Goal: Task Accomplishment & Management: Manage account settings

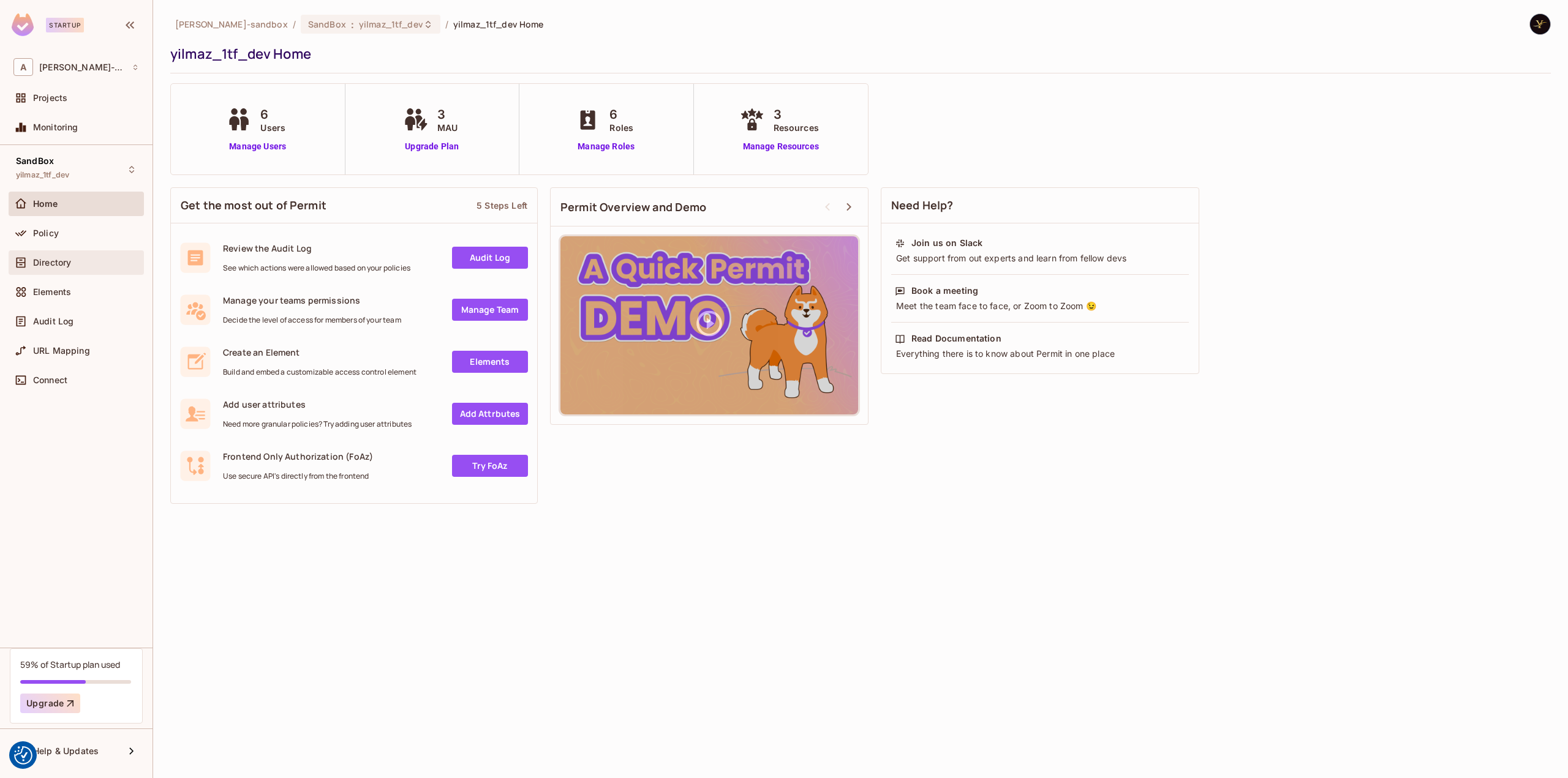
click at [95, 262] on div "Directory" at bounding box center [86, 263] width 106 height 10
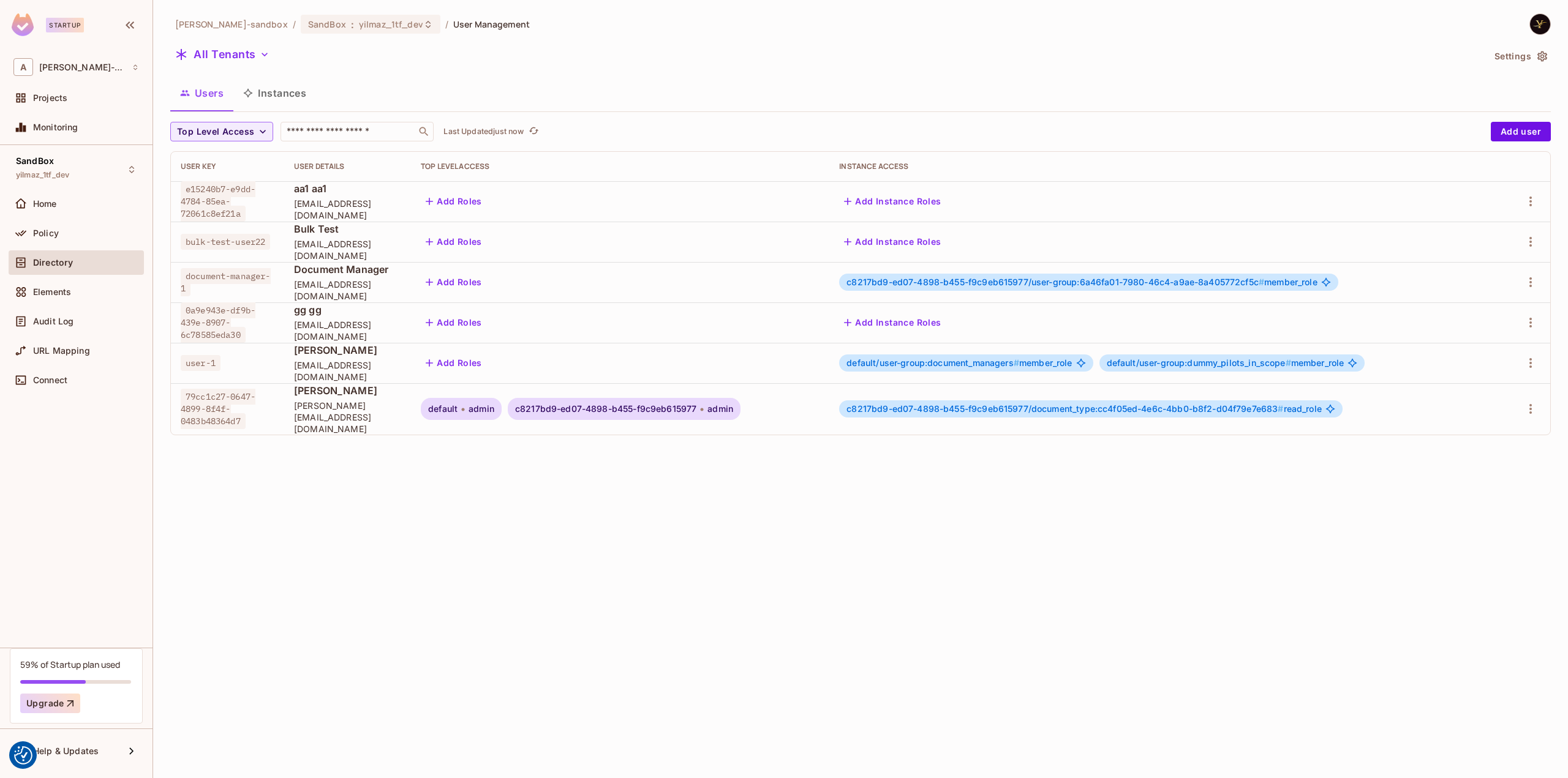
click at [1074, 285] on span "c8217bd9-ed07-4898-b455-f9c9eb615977/user-group:6a46fa01-7980-46c4-a9ae-8a40577…" at bounding box center [1055, 281] width 417 height 10
click at [1074, 288] on div "c8217bd9-ed07-4898-b455-f9c9eb615977/user-group:6a46fa01-7980-46c4-a9ae-8a40577…" at bounding box center [1089, 282] width 499 height 18
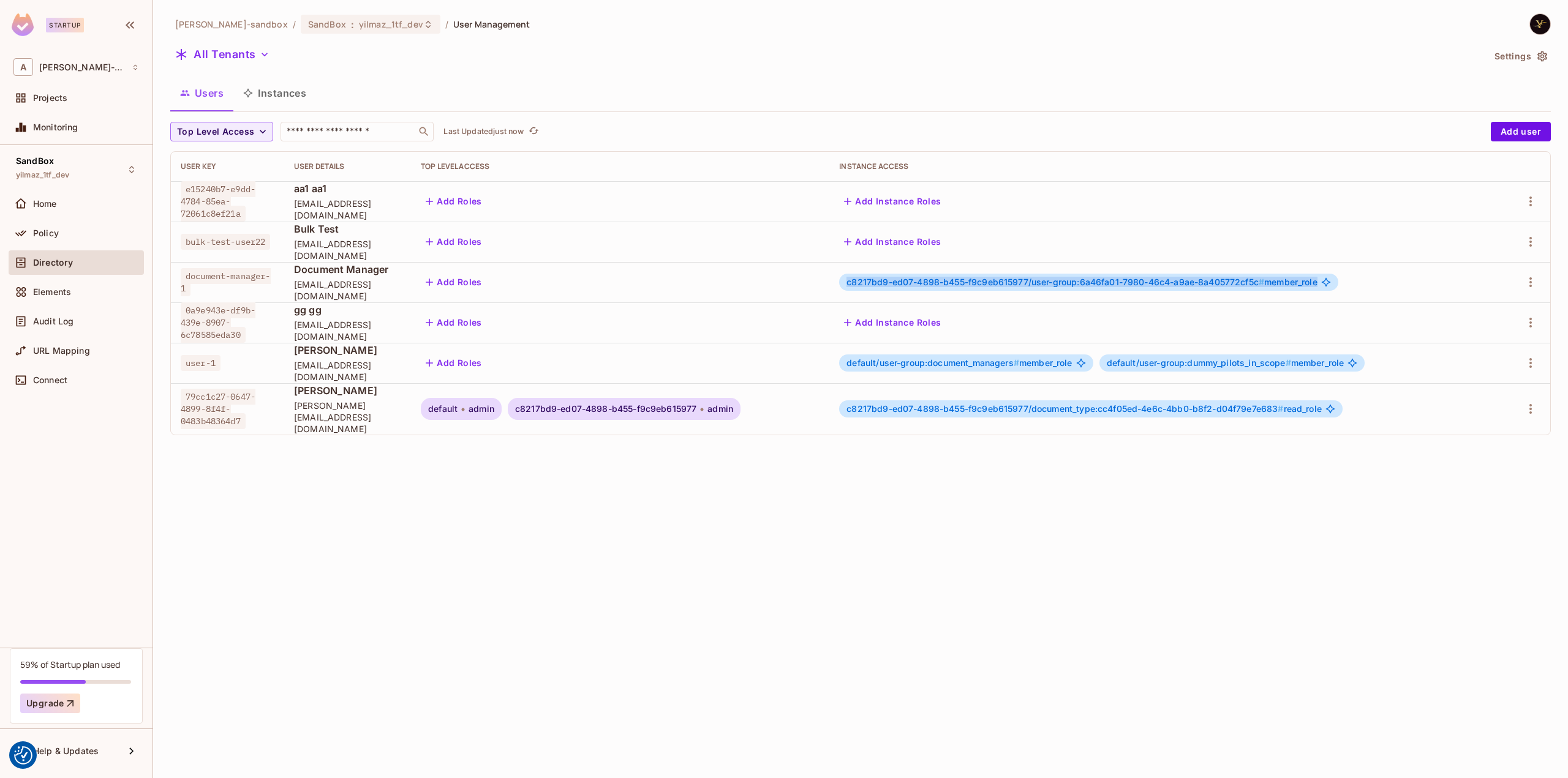
click at [1074, 289] on div "c8217bd9-ed07-4898-b455-f9c9eb615977/user-group:6a46fa01-7980-46c4-a9ae-8a40577…" at bounding box center [1089, 282] width 499 height 18
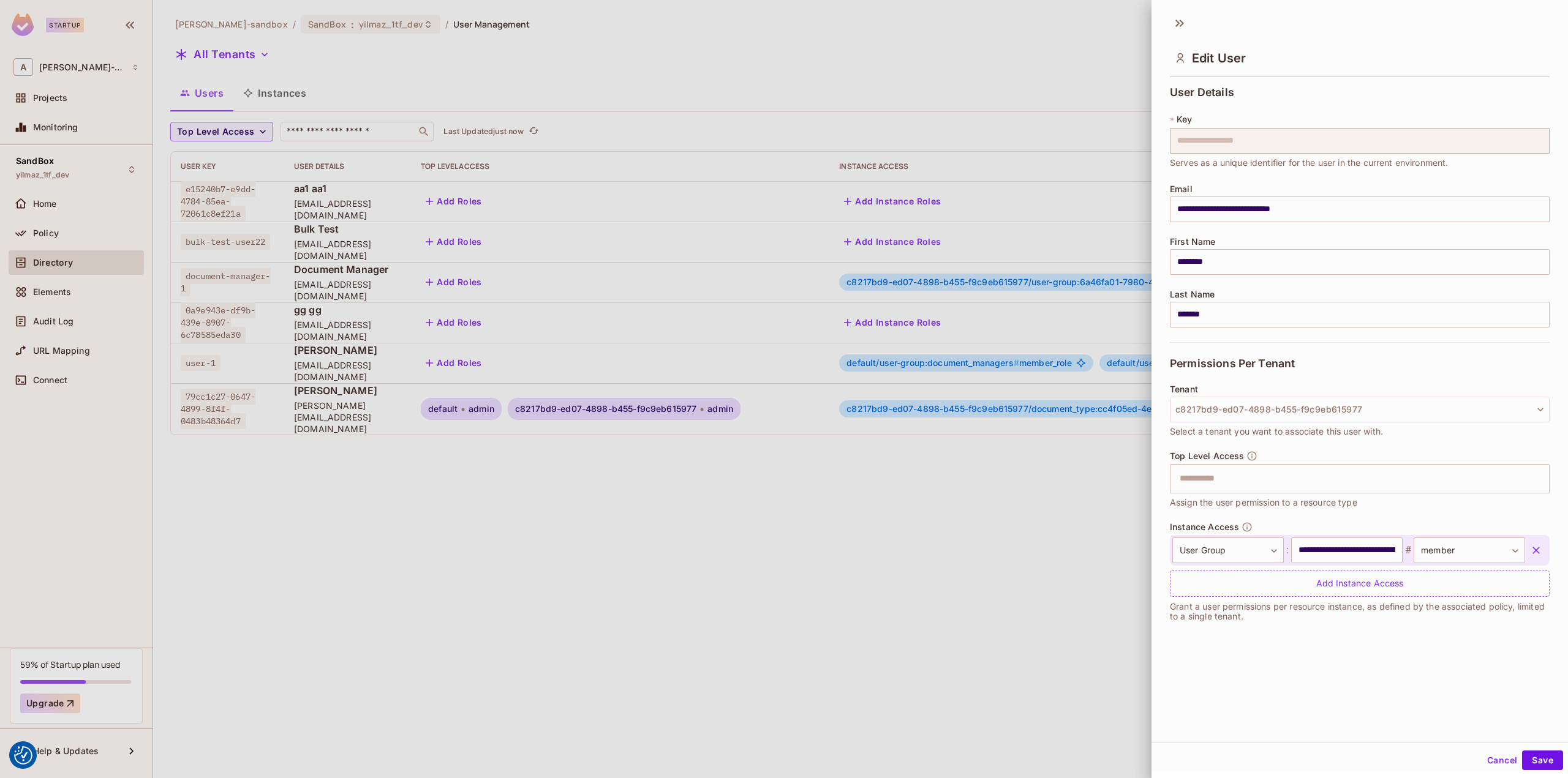
click at [808, 508] on div at bounding box center [784, 389] width 1568 height 778
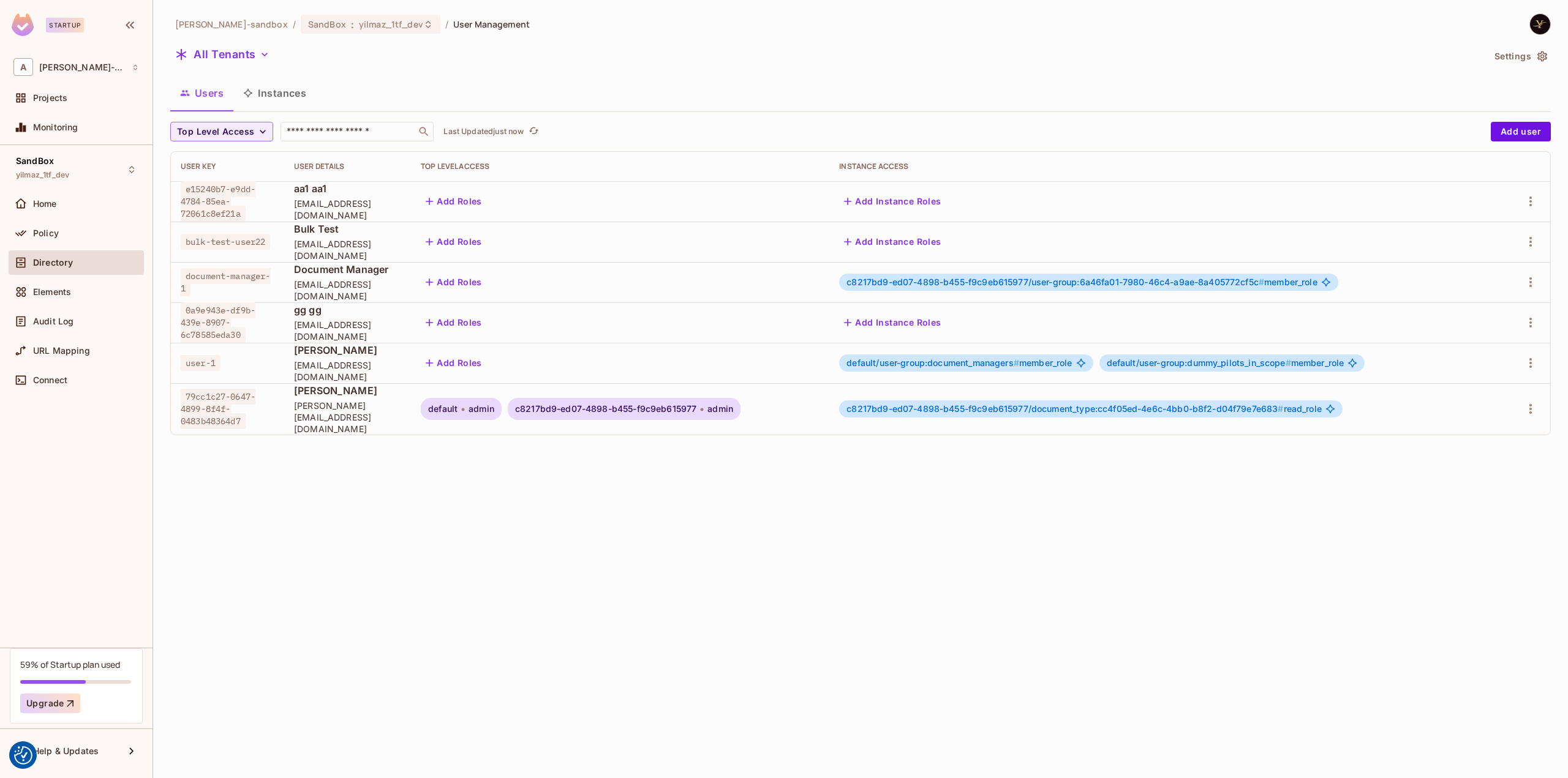
click at [883, 542] on div "alex-trustflight-sandbox / SandBox : yilmaz_1tf_dev / User Management All Tenan…" at bounding box center [860, 389] width 1415 height 778
click at [1533, 206] on icon "button" at bounding box center [1531, 202] width 15 height 15
click at [1492, 226] on li "Edit" at bounding box center [1475, 229] width 114 height 27
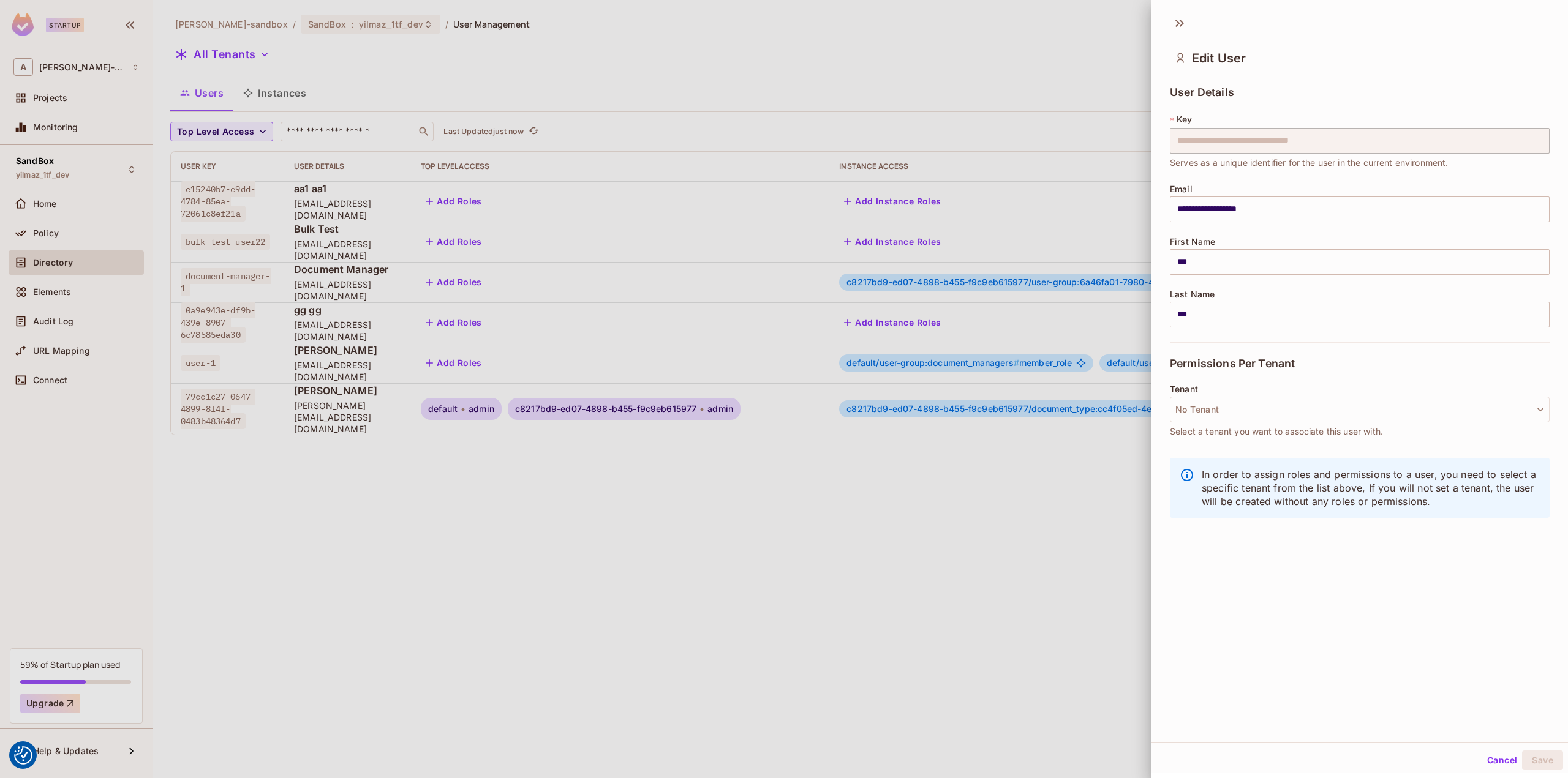
click at [996, 489] on div at bounding box center [784, 389] width 1568 height 778
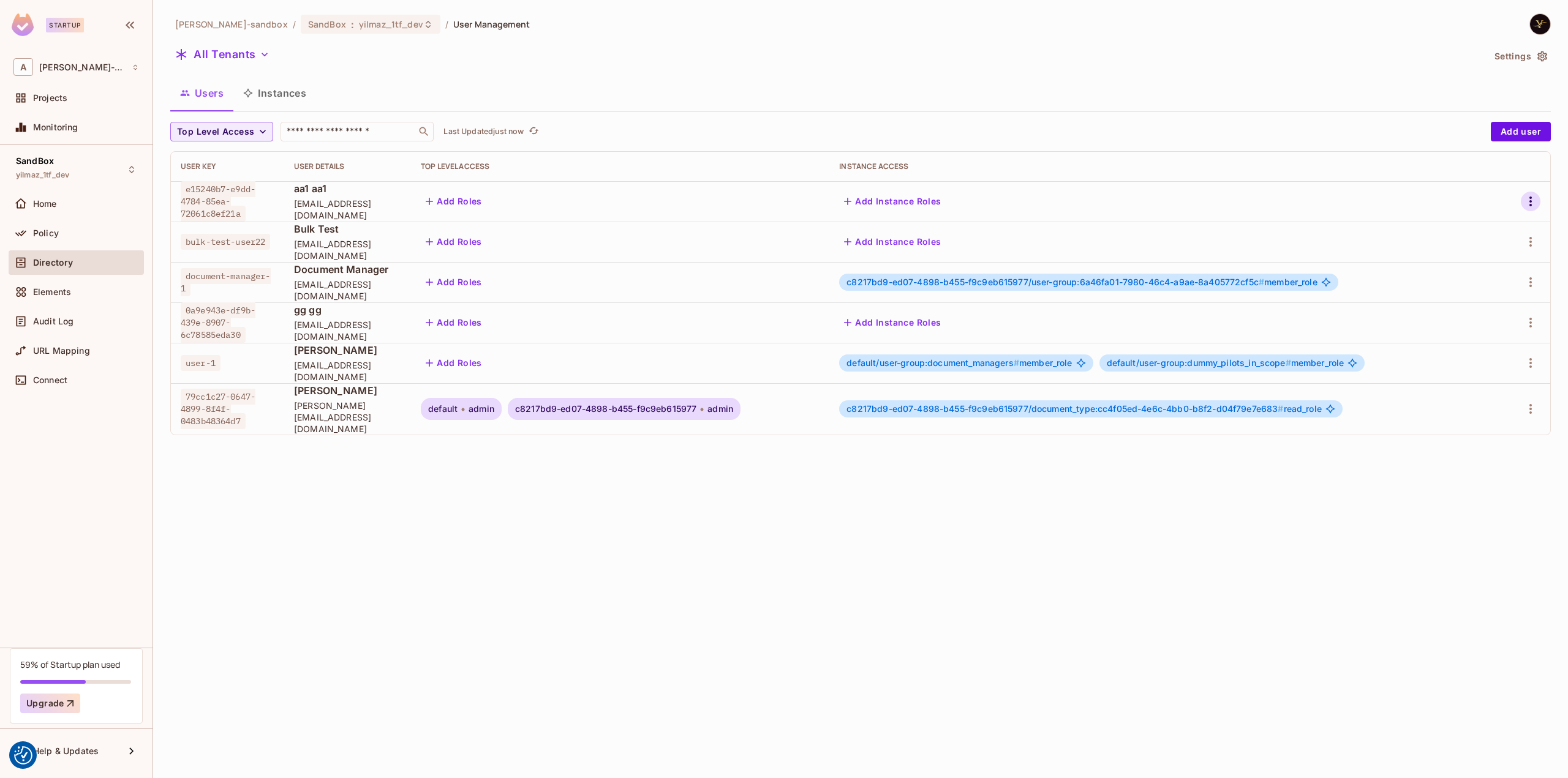
click at [1529, 205] on icon "button" at bounding box center [1531, 202] width 15 height 15
click at [1484, 283] on div "Edit Attributes" at bounding box center [1483, 283] width 61 height 12
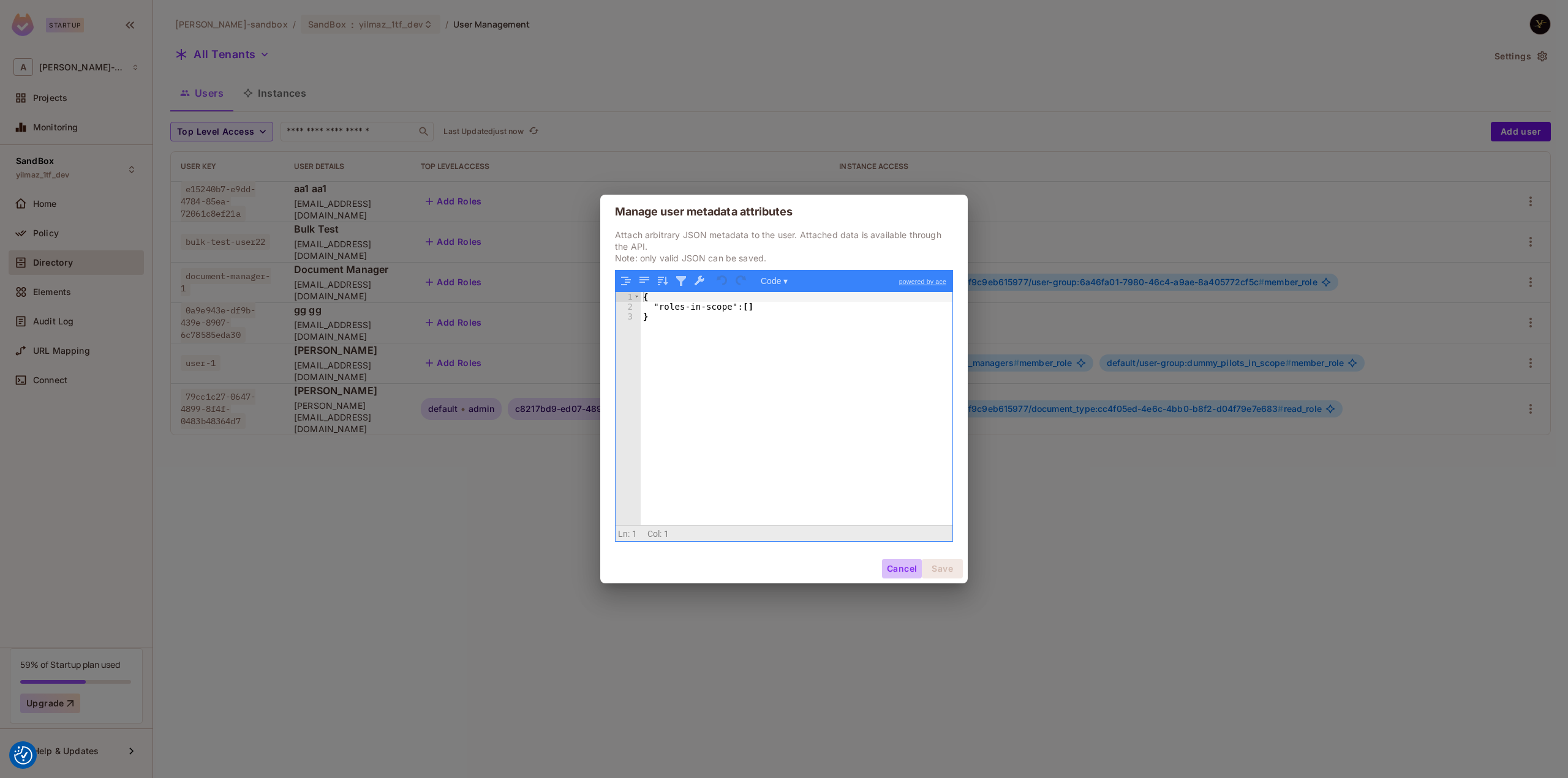
click at [892, 567] on button "Cancel" at bounding box center [902, 568] width 40 height 19
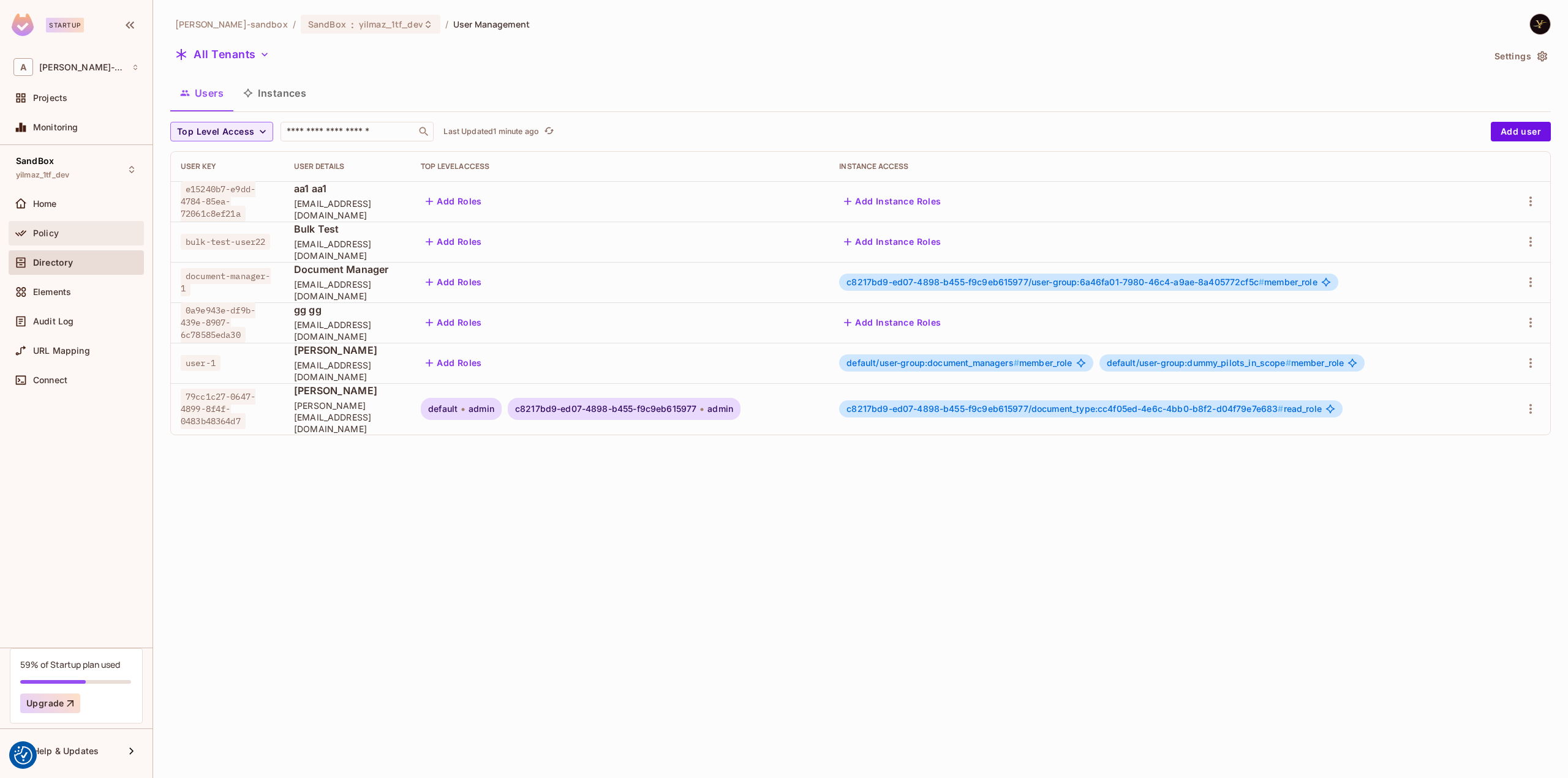
click at [73, 238] on div "Policy" at bounding box center [77, 233] width 126 height 15
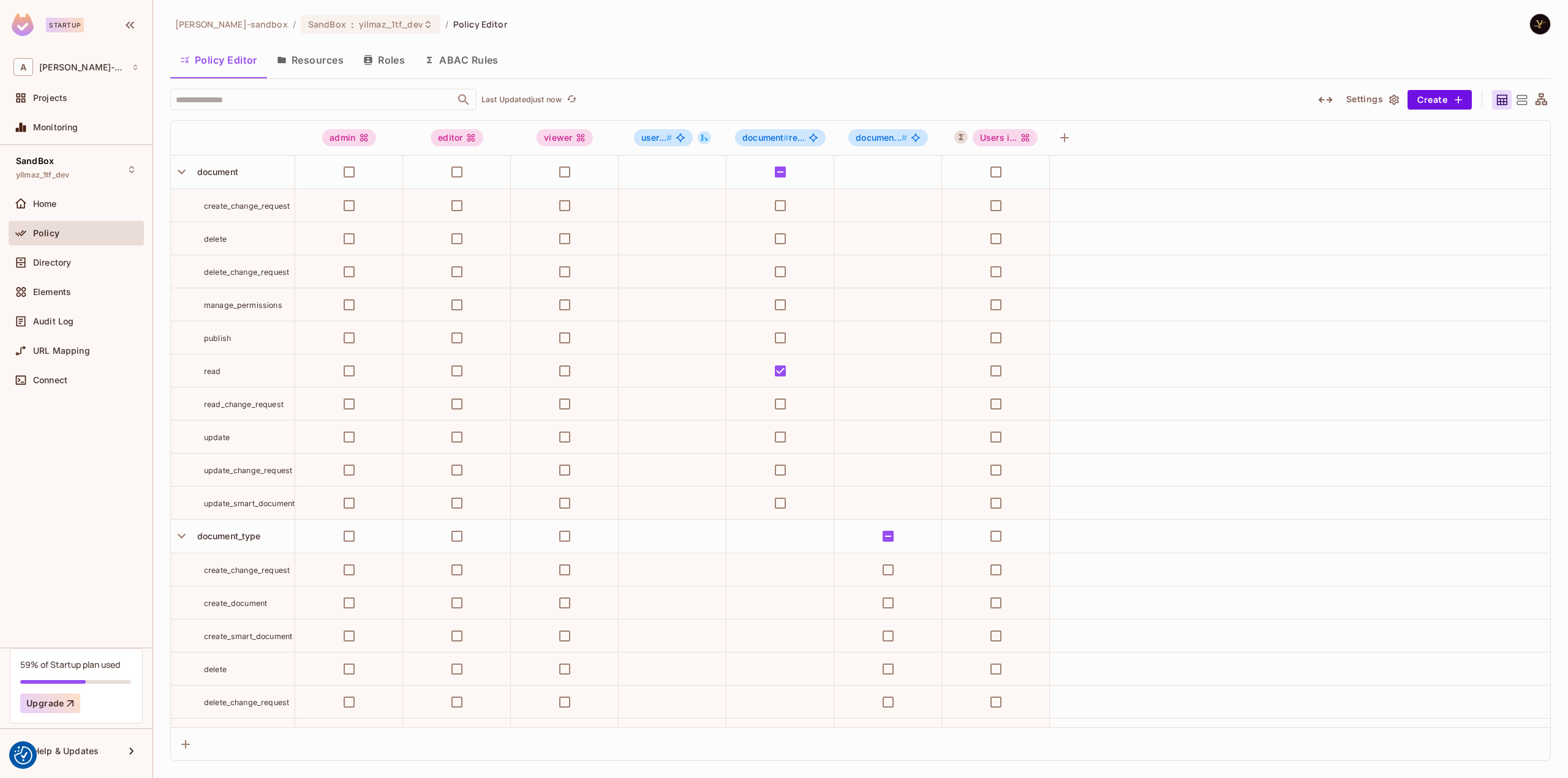
click at [468, 56] on button "ABAC Rules" at bounding box center [461, 59] width 93 height 31
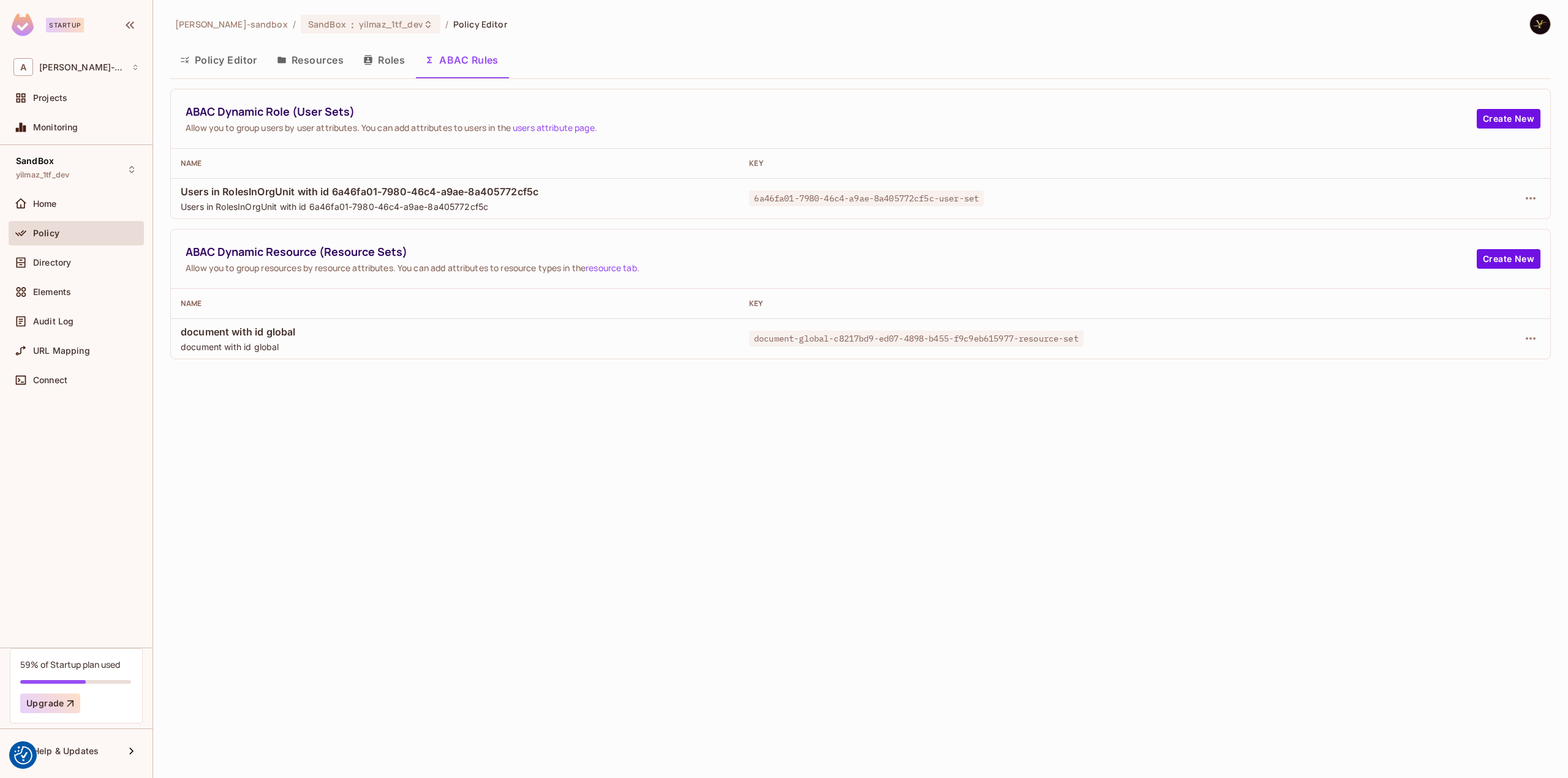
click at [616, 432] on div "alex-trustflight-sandbox / SandBox : yilmaz_1tf_dev / Policy Editor Policy Edit…" at bounding box center [860, 389] width 1415 height 778
click at [1537, 336] on icon "button" at bounding box center [1531, 339] width 15 height 15
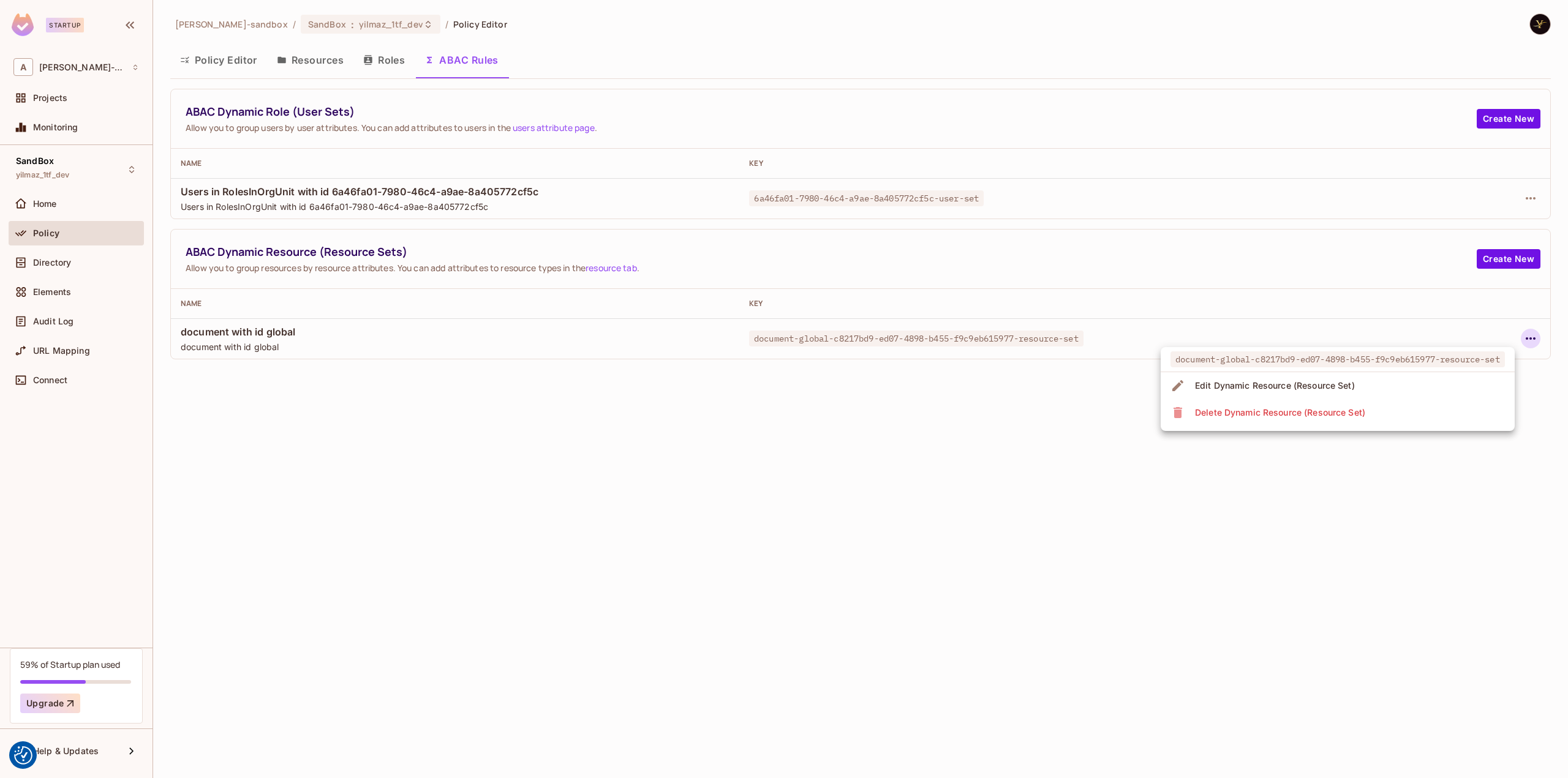
click at [1345, 413] on div "Delete Dynamic Resource (Resource Set)" at bounding box center [1280, 412] width 170 height 12
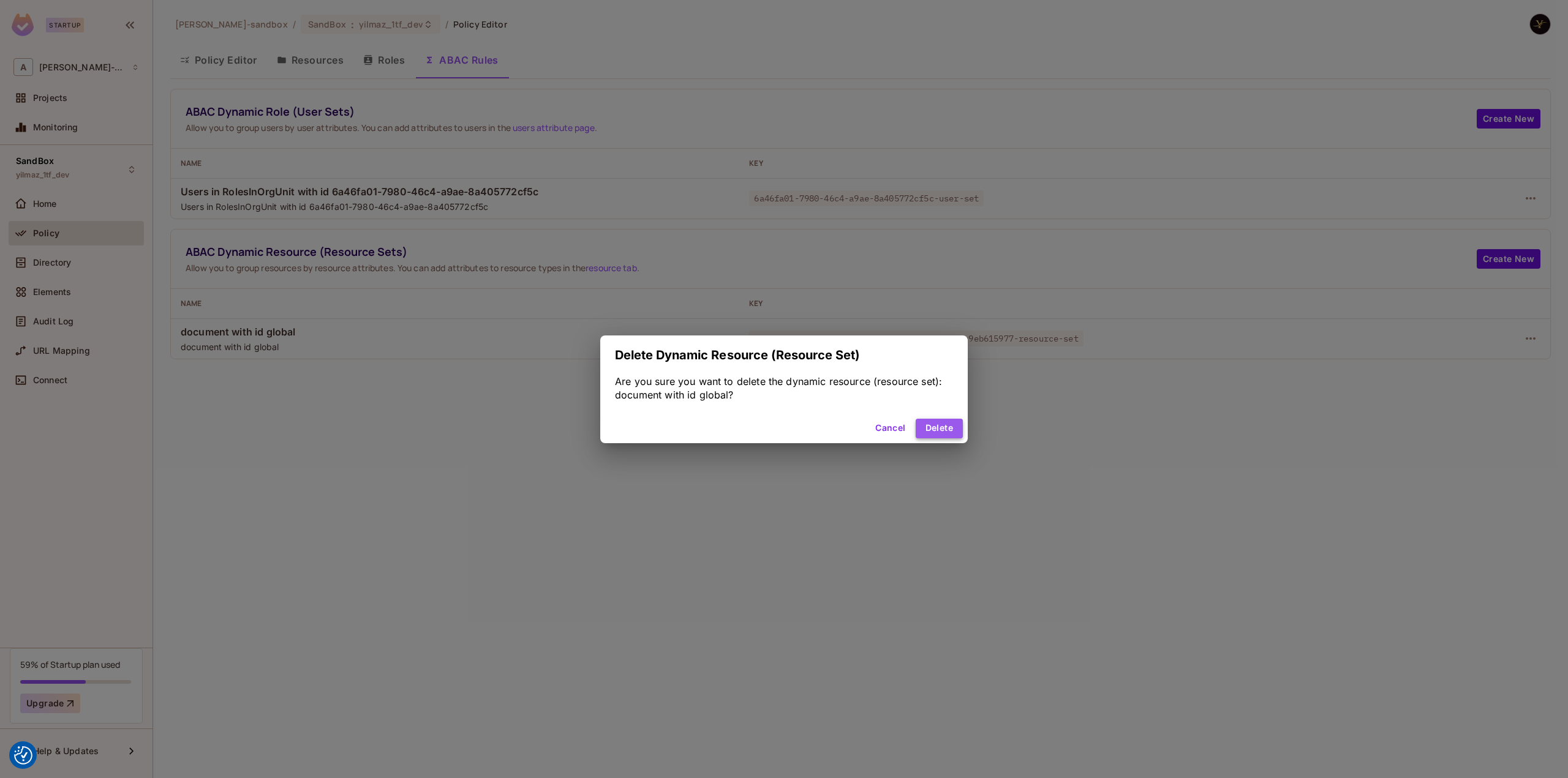
click at [947, 426] on button "Delete" at bounding box center [939, 428] width 47 height 19
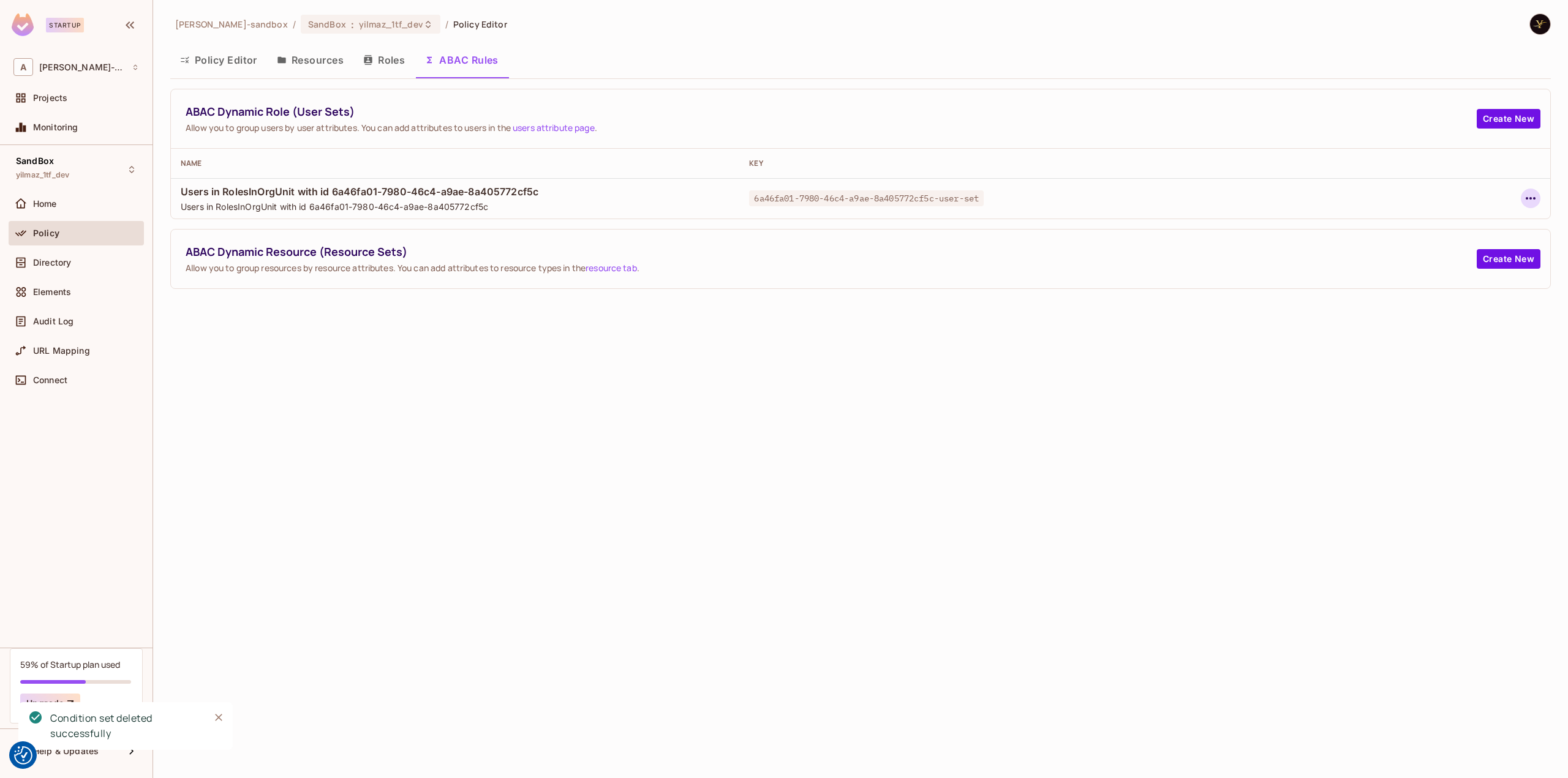
click at [1532, 191] on icon "button" at bounding box center [1531, 198] width 15 height 15
click at [1469, 253] on div "Delete Dynamic Role (User Set)" at bounding box center [1451, 253] width 131 height 12
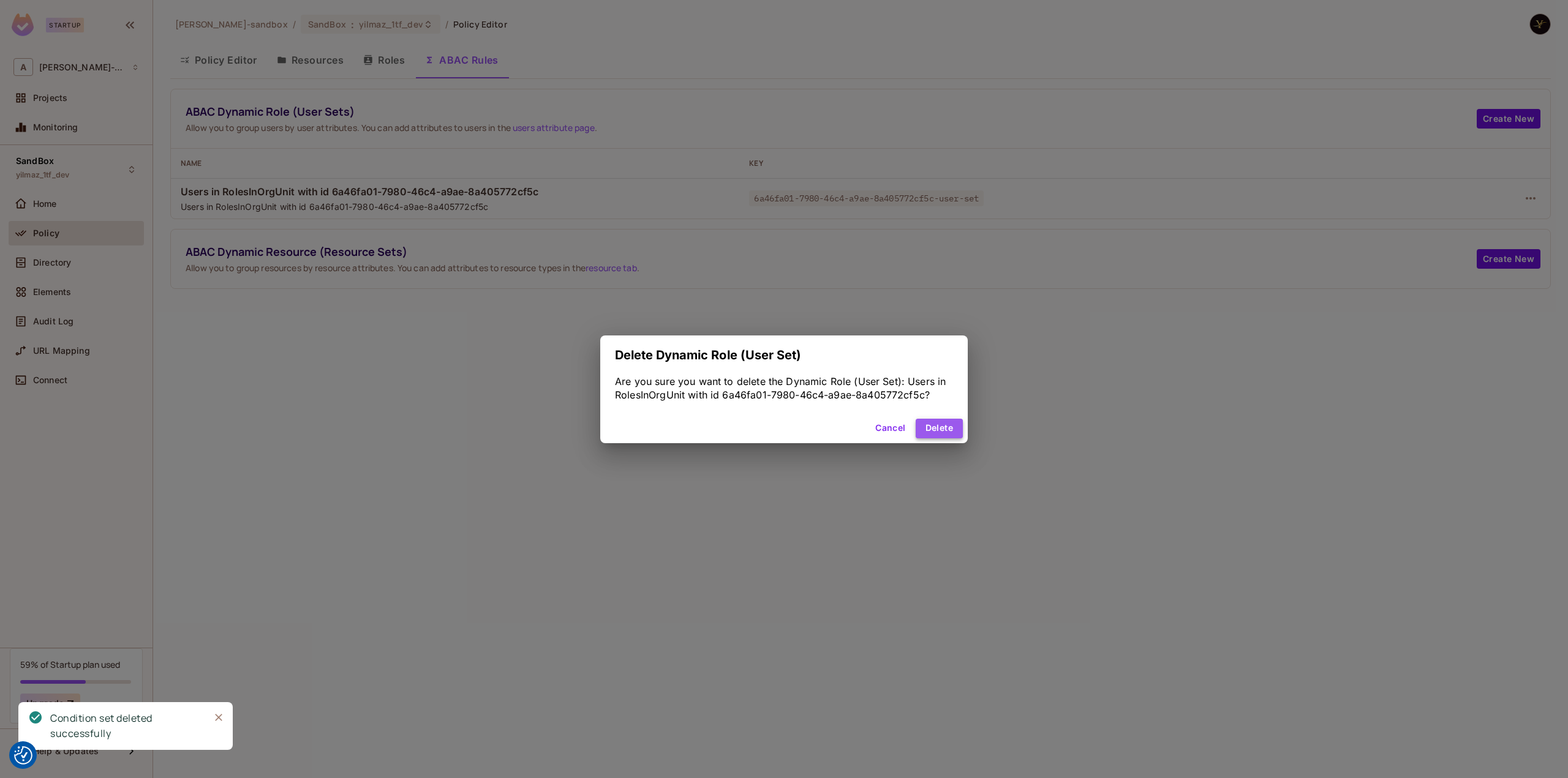
click at [959, 423] on button "Delete" at bounding box center [939, 428] width 47 height 19
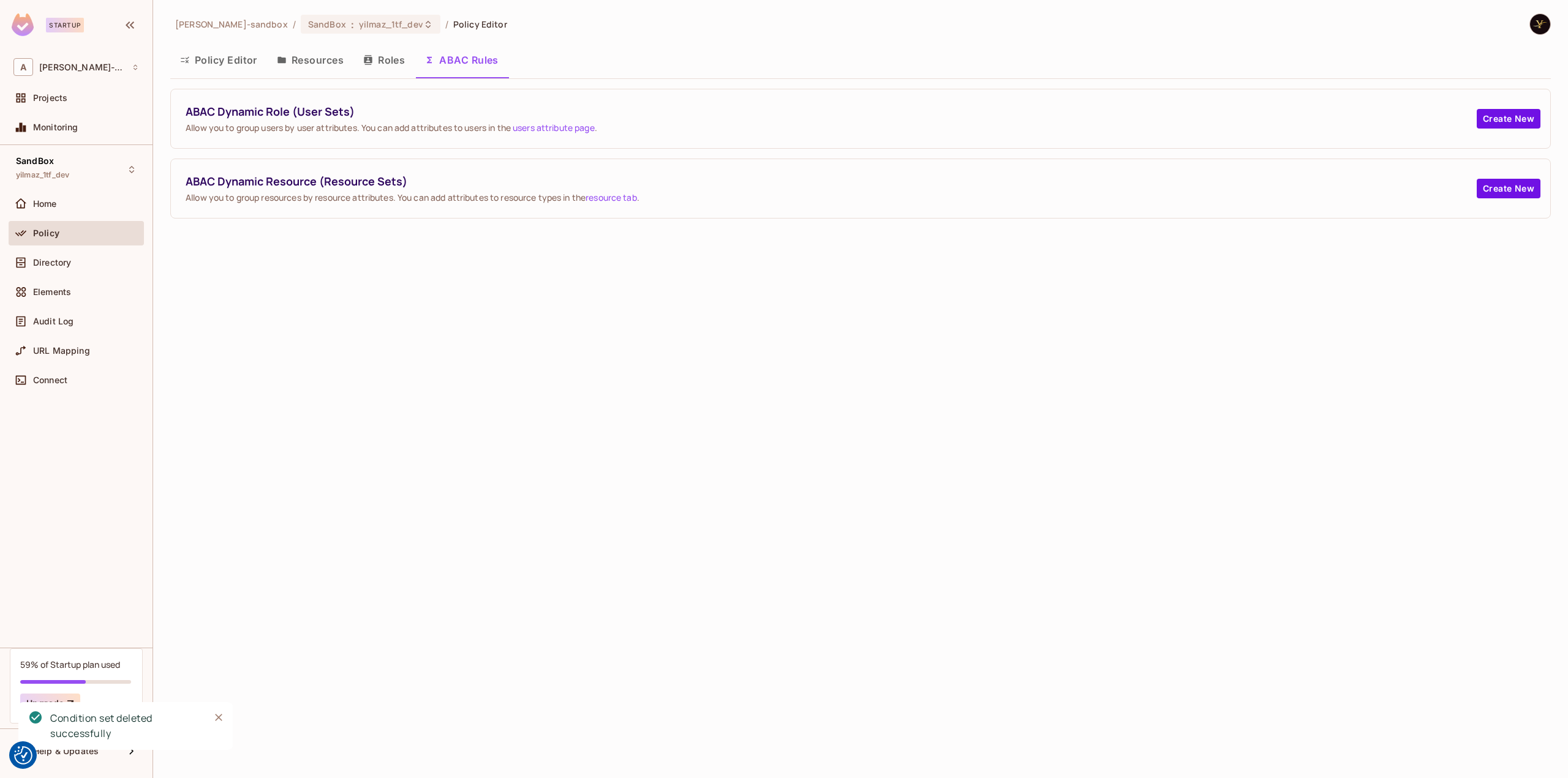
click at [660, 293] on div "alex-trustflight-sandbox / SandBox : yilmaz_1tf_dev / Policy Editor Policy Edit…" at bounding box center [860, 389] width 1415 height 778
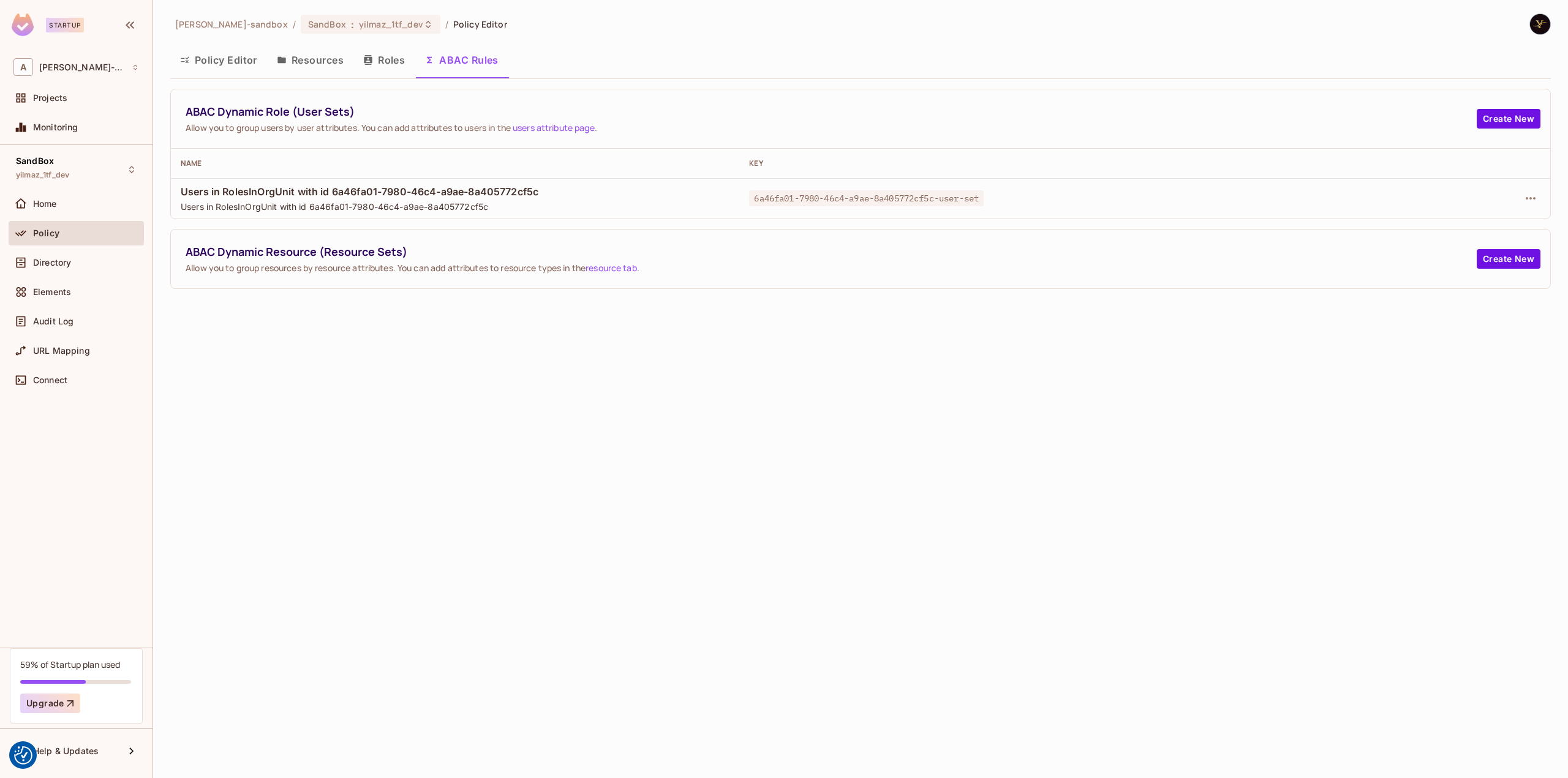
click at [597, 346] on div "[PERSON_NAME]-sandbox / SandBox : yilmaz_1tf_dev / Policy Editor Policy Editor …" at bounding box center [860, 389] width 1415 height 778
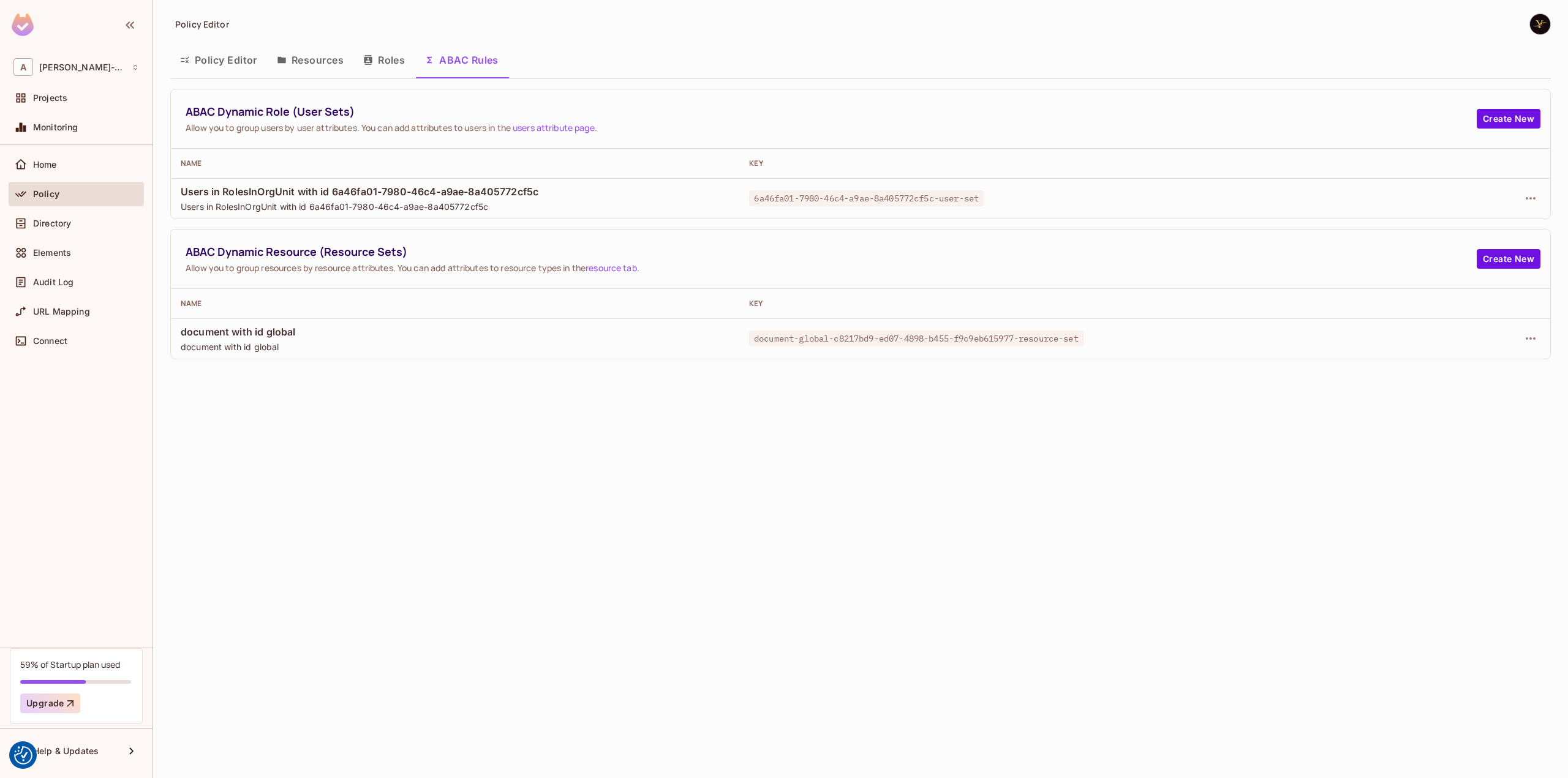
click at [981, 426] on div "Policy Editor Policy Editor Resources Roles ABAC Rules ABAC Dynamic Role (User …" at bounding box center [860, 389] width 1415 height 778
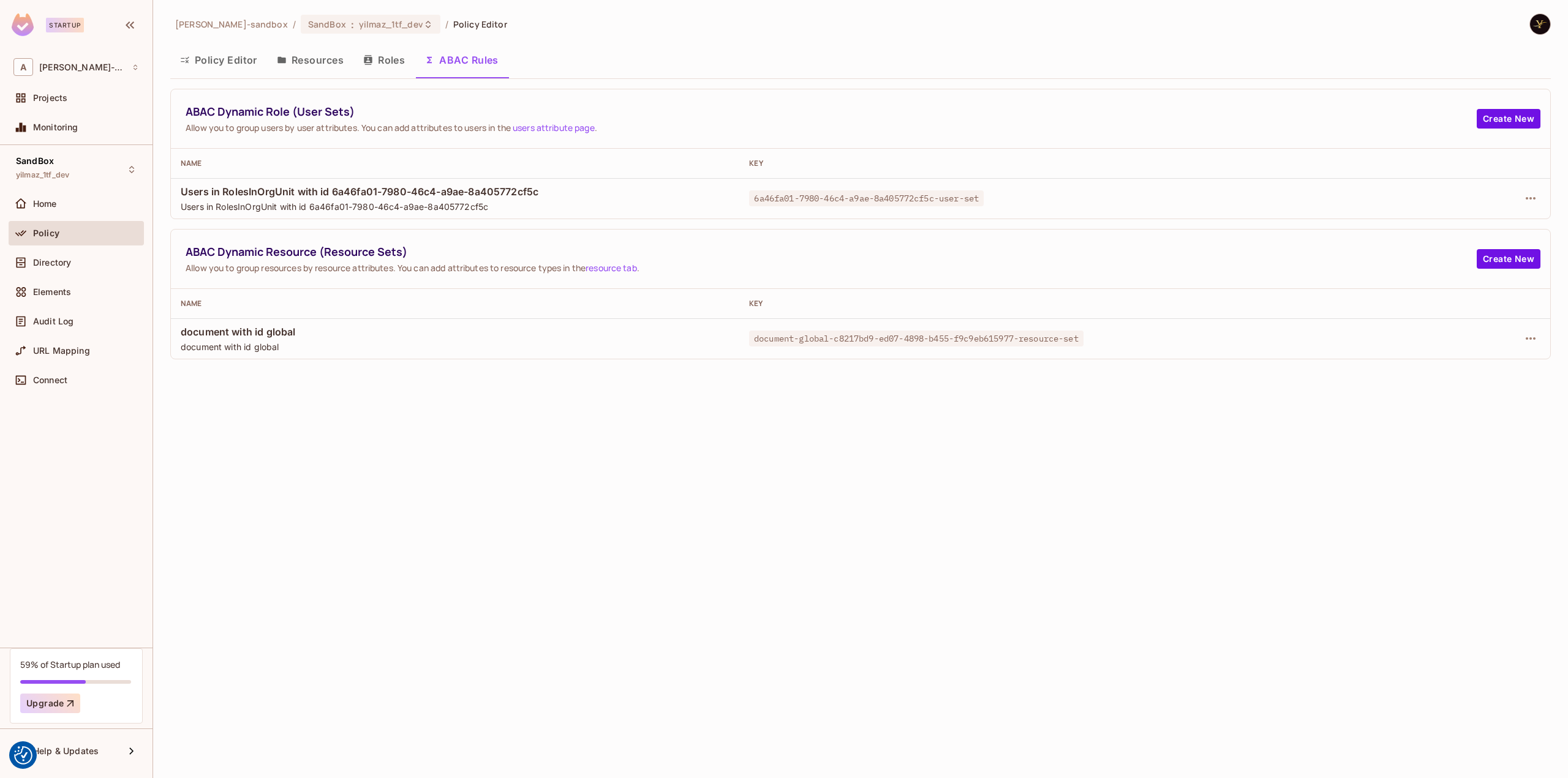
click at [230, 59] on button "Policy Editor" at bounding box center [218, 59] width 97 height 31
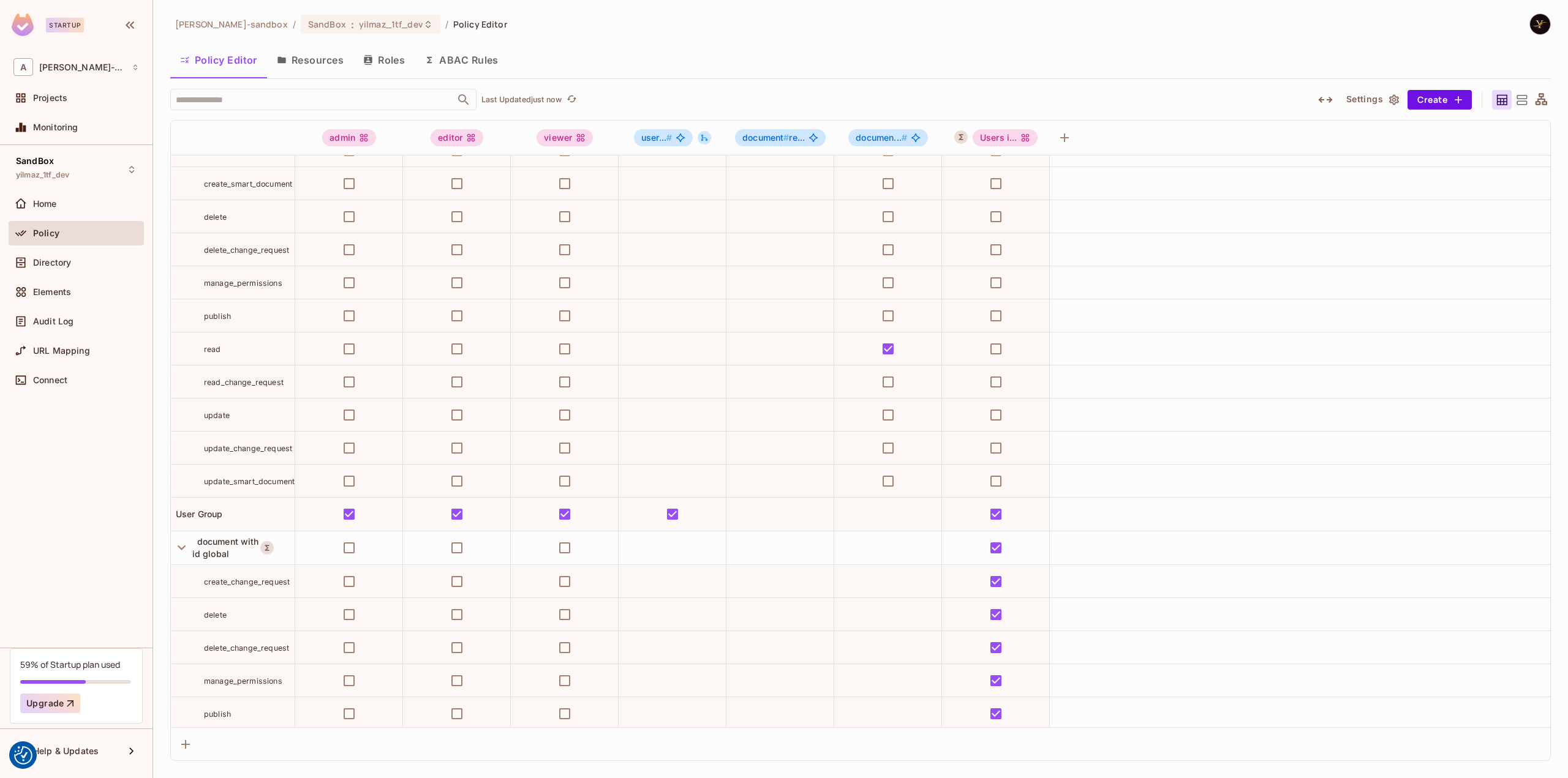
scroll to position [436, 0]
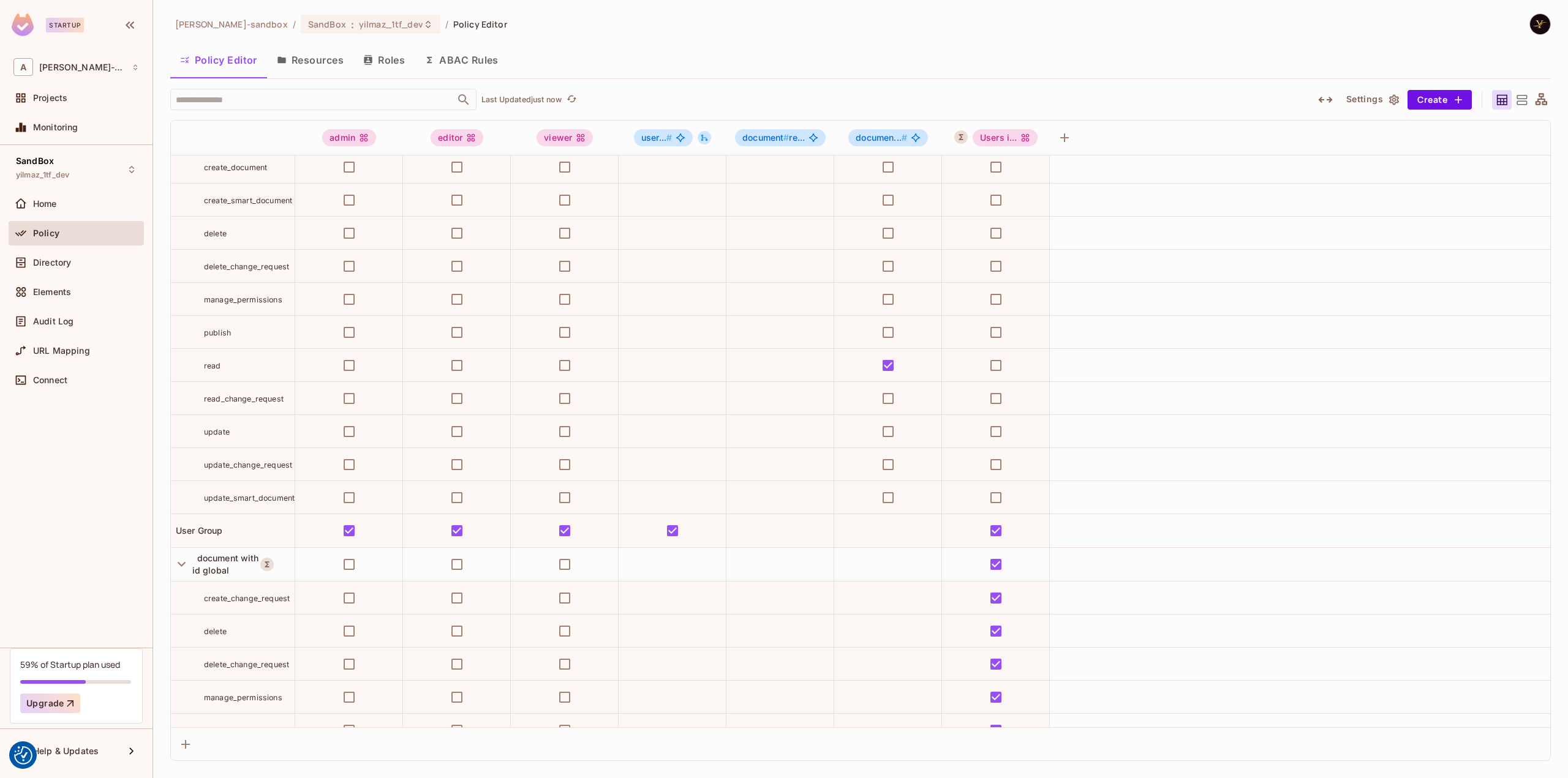
click at [497, 54] on button "ABAC Rules" at bounding box center [461, 59] width 93 height 31
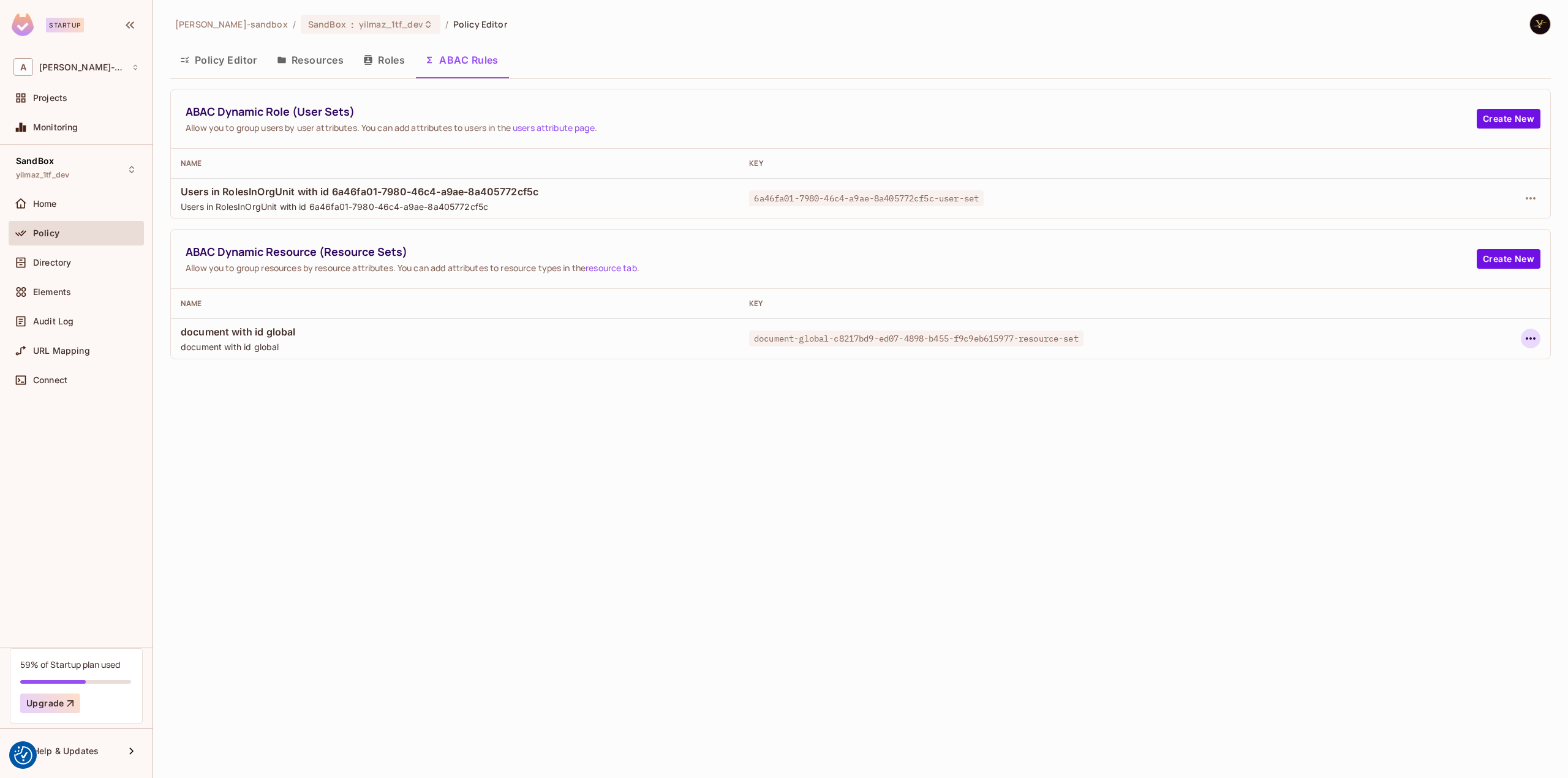
click at [1525, 334] on icon "button" at bounding box center [1531, 339] width 15 height 15
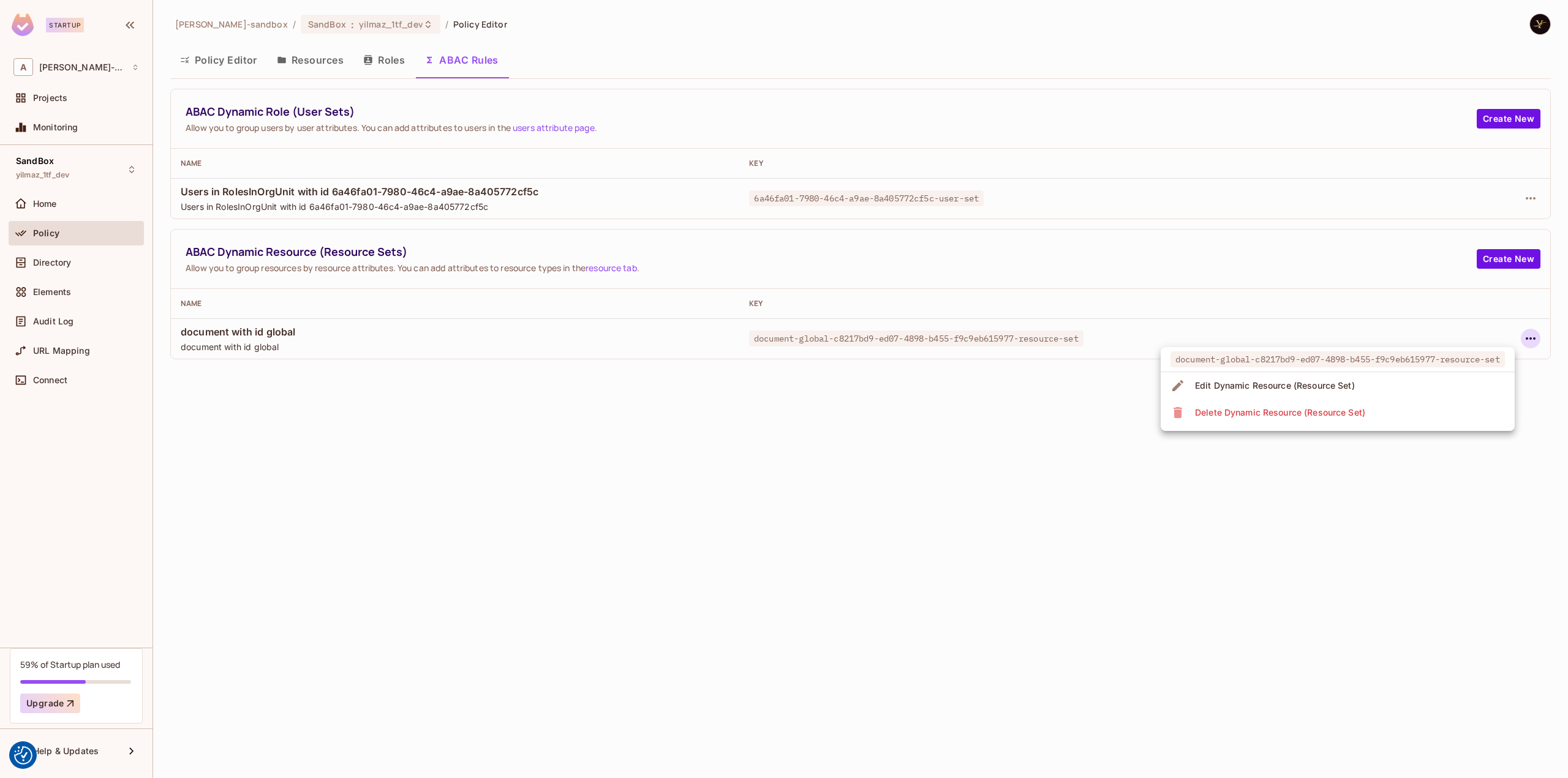
click at [1349, 387] on div "Edit Dynamic Resource (Resource Set)" at bounding box center [1275, 385] width 160 height 12
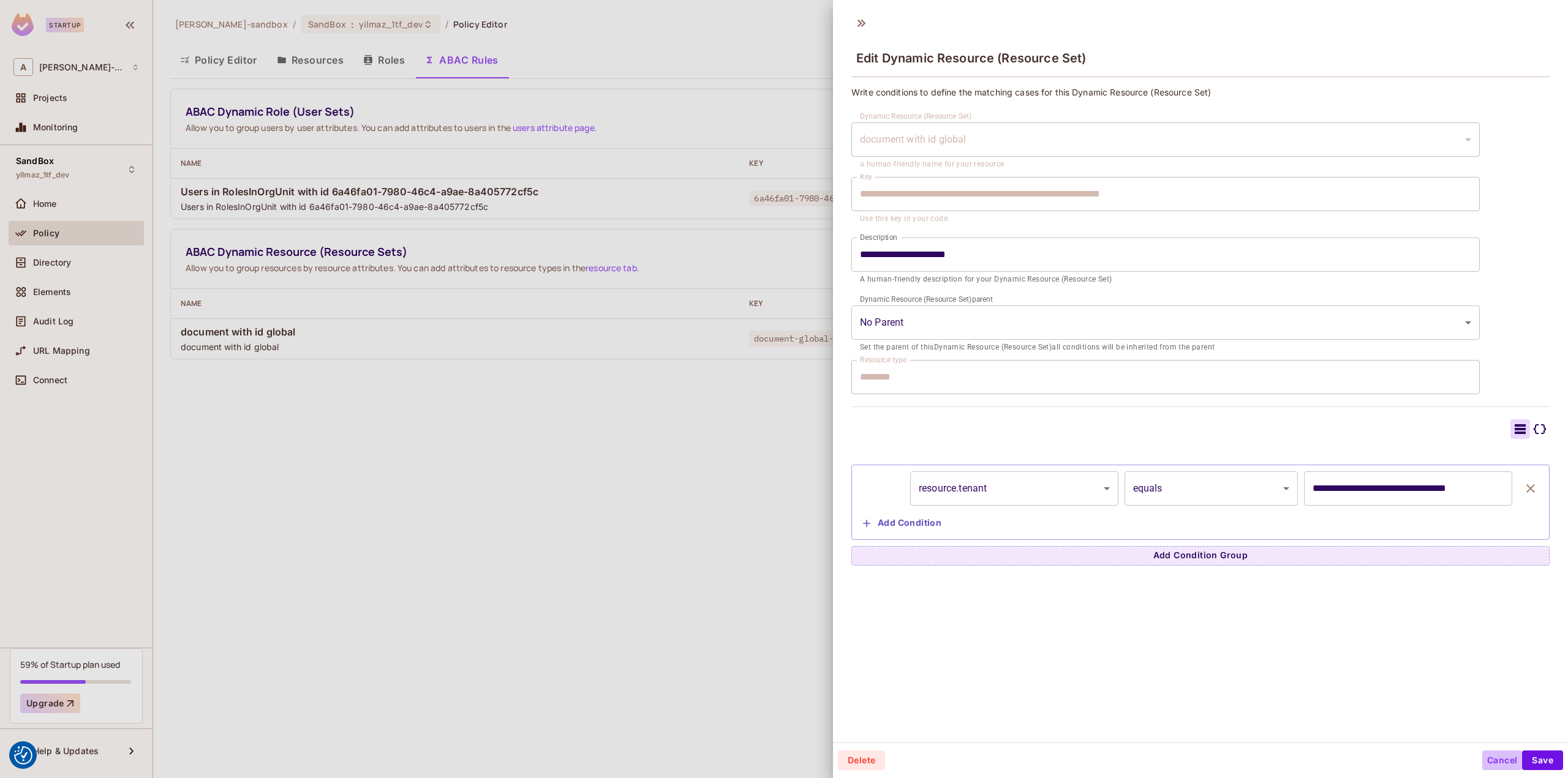
click at [1492, 756] on button "Cancel" at bounding box center [1502, 759] width 40 height 19
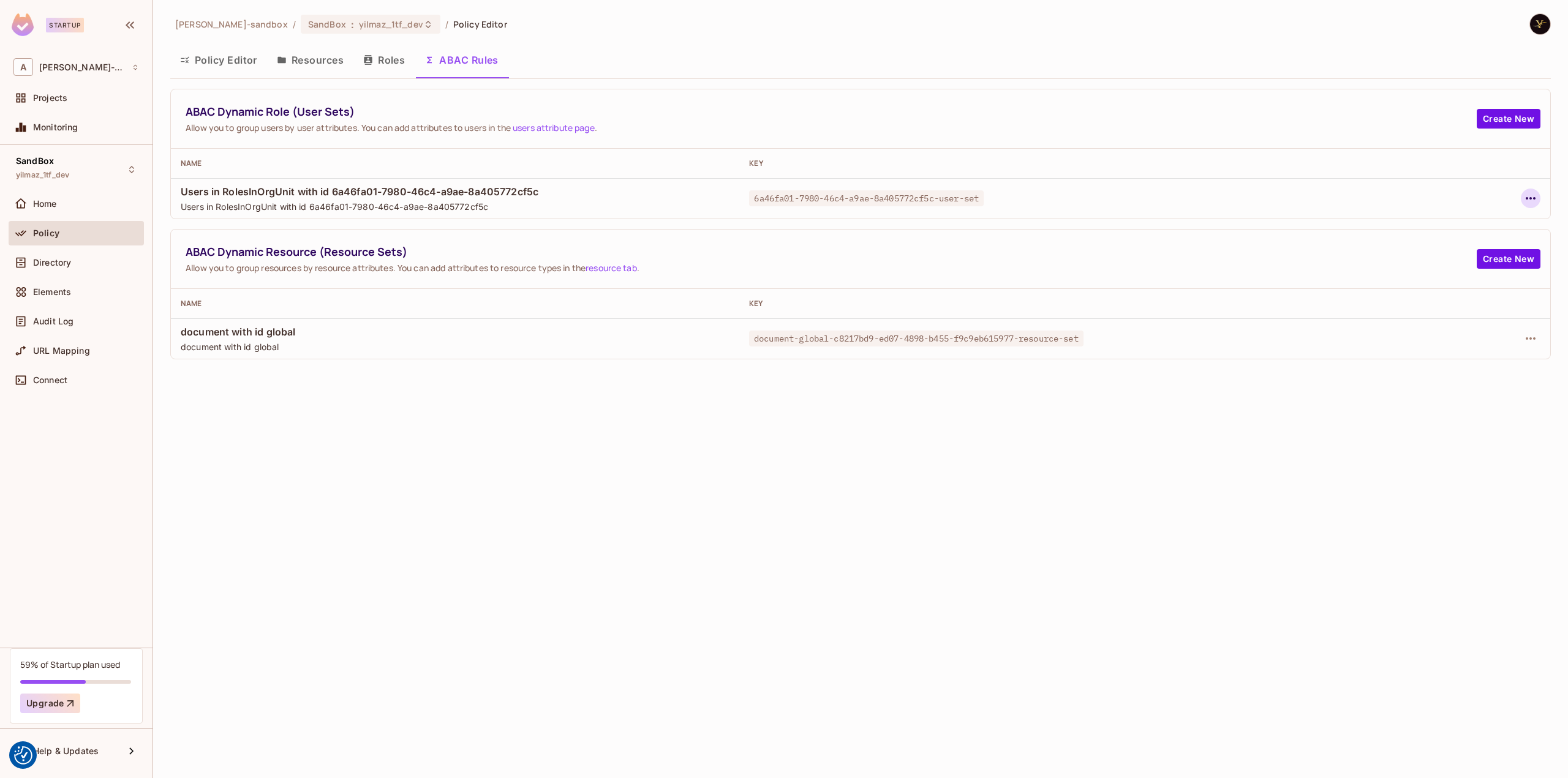
click at [1536, 192] on icon "button" at bounding box center [1531, 198] width 15 height 15
click at [1470, 227] on div "Edit Dynamic Role (User Set)" at bounding box center [1447, 226] width 120 height 12
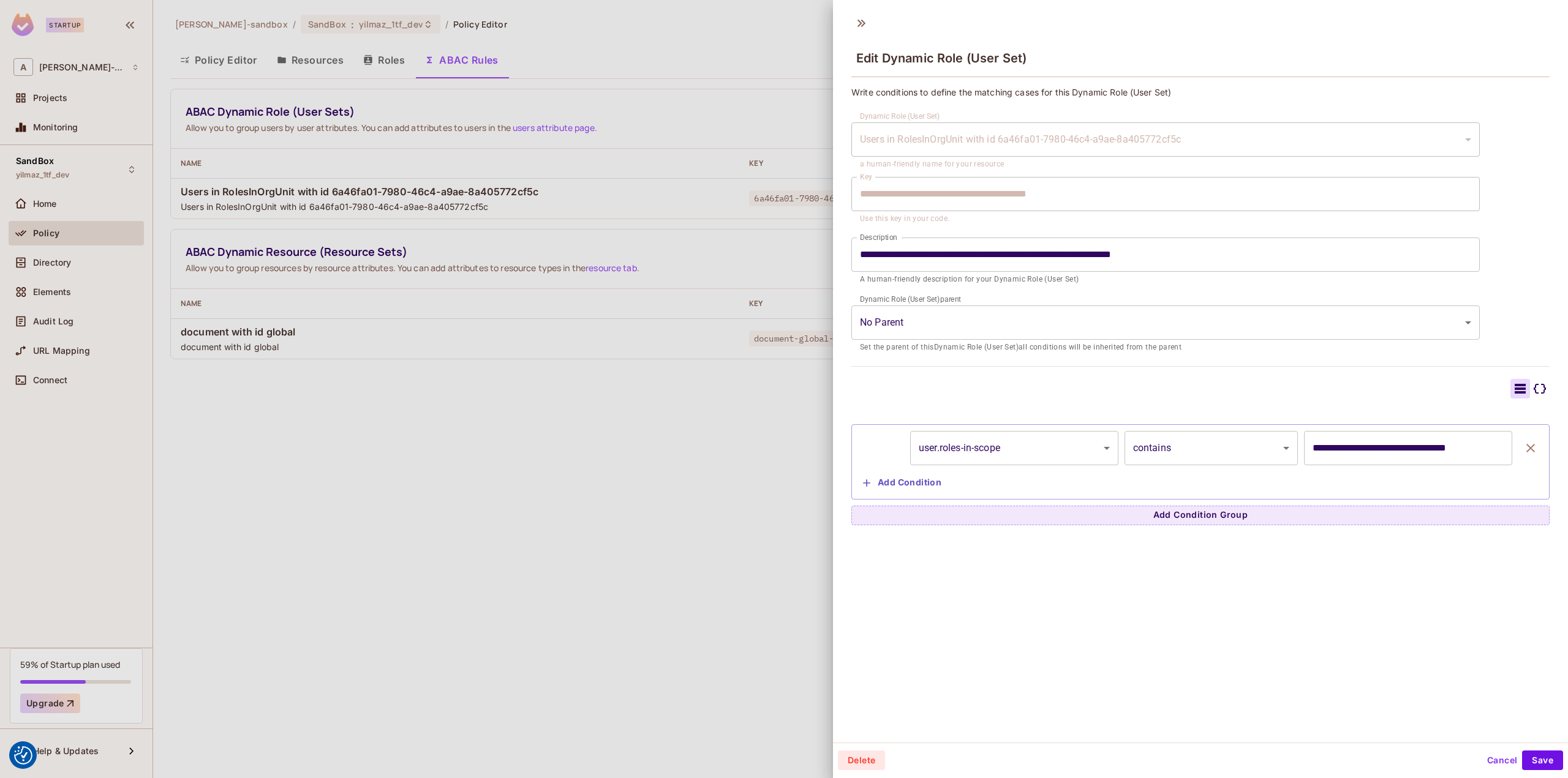
click at [1487, 756] on button "Cancel" at bounding box center [1502, 759] width 40 height 19
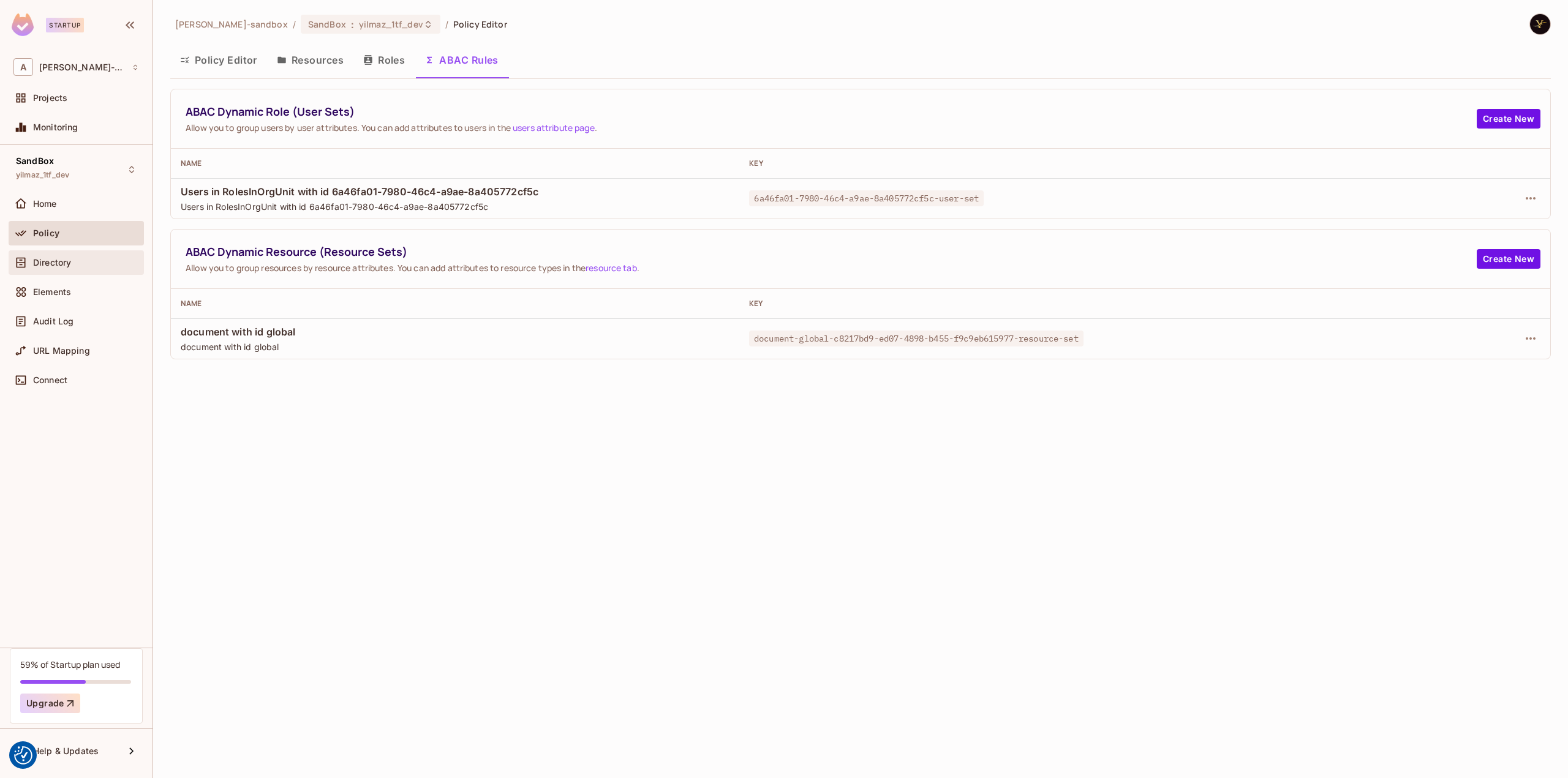
click at [84, 266] on div "Directory" at bounding box center [86, 263] width 106 height 10
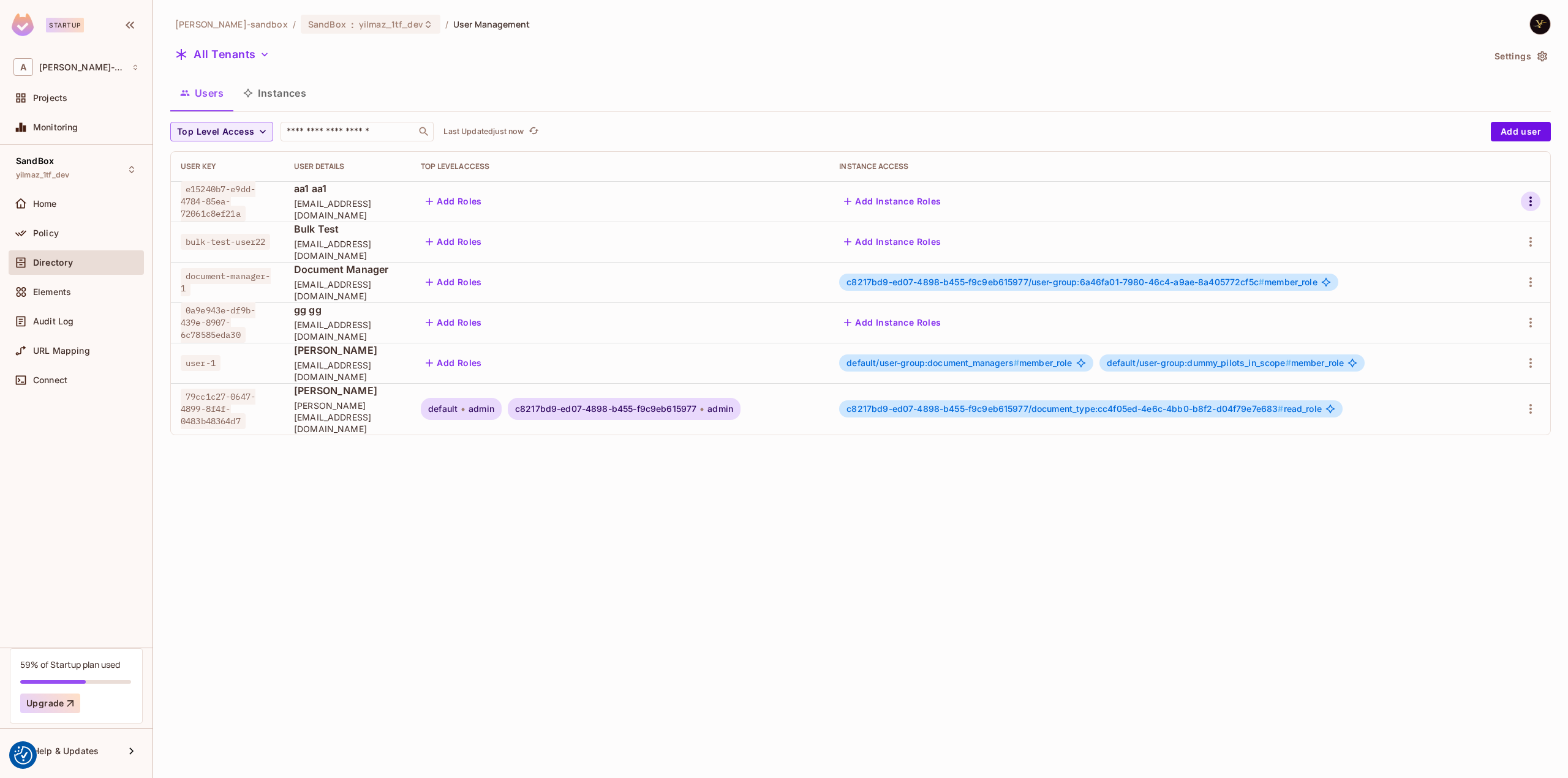
click at [1528, 202] on icon "button" at bounding box center [1531, 202] width 15 height 15
click at [1497, 276] on span "Edit Attributes" at bounding box center [1482, 283] width 68 height 19
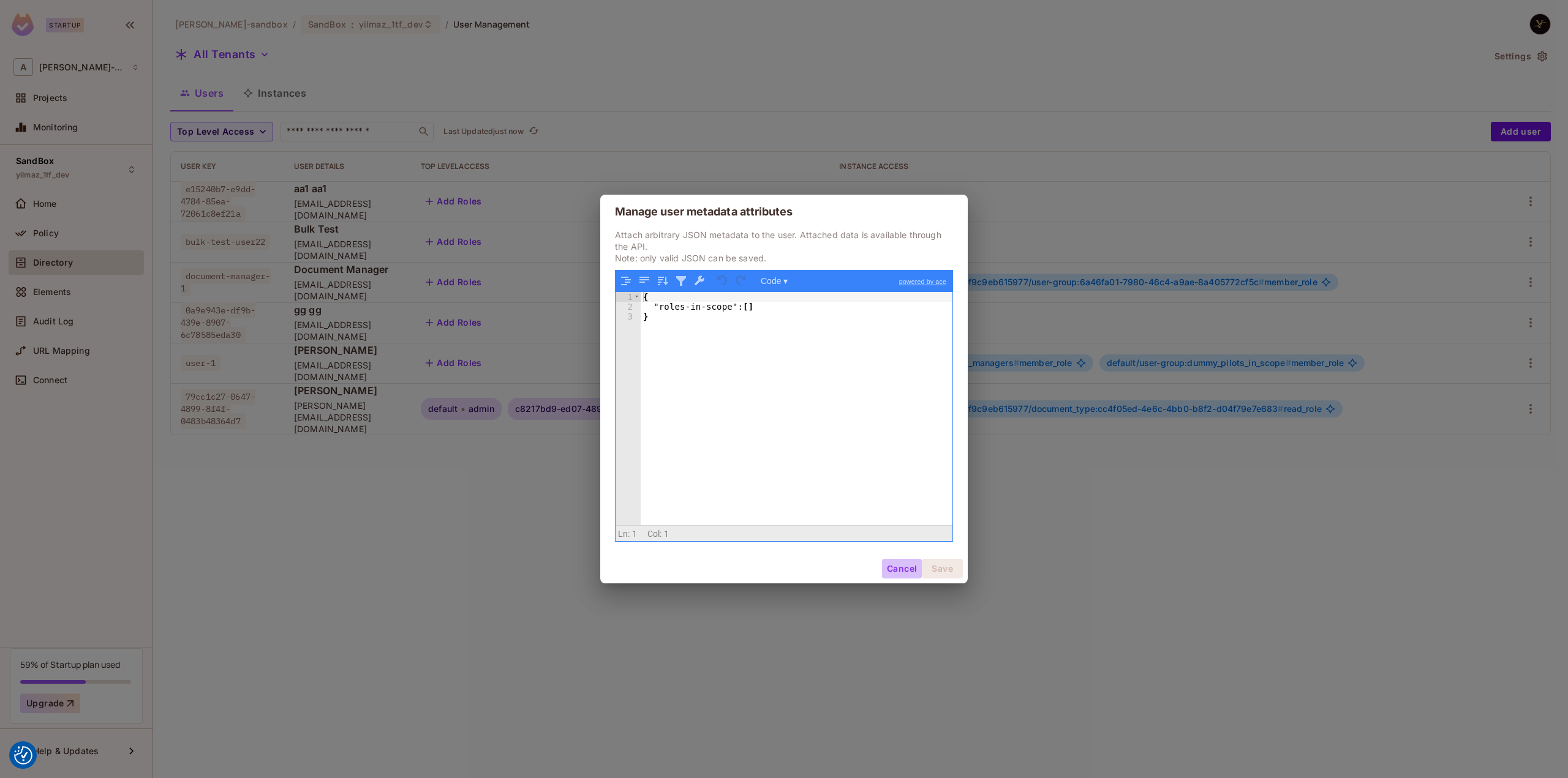
click at [909, 566] on button "Cancel" at bounding box center [902, 568] width 40 height 19
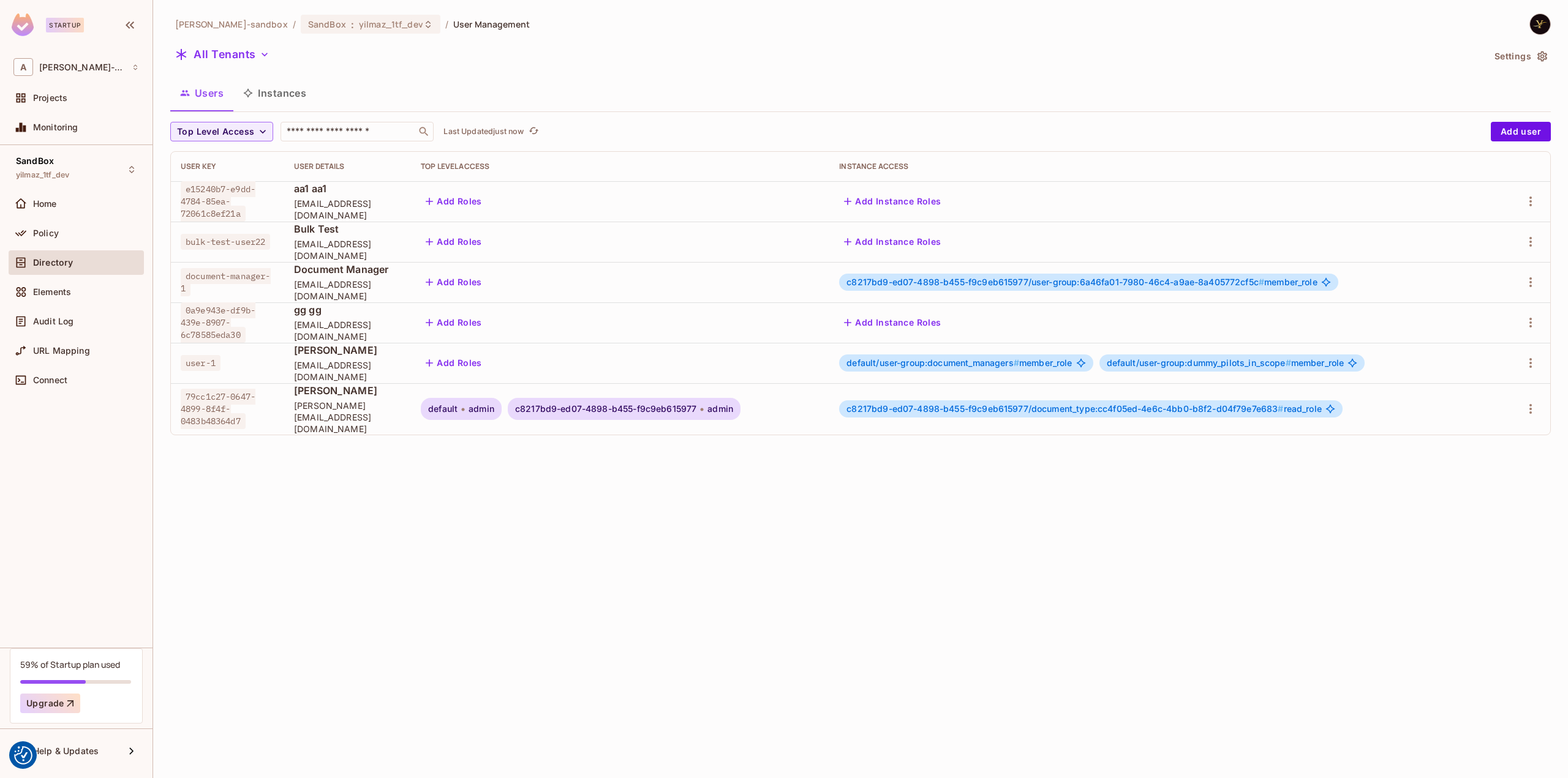
click at [1235, 524] on div "alex-trustflight-sandbox / SandBox : yilmaz_1tf_dev / User Management All Tenan…" at bounding box center [860, 389] width 1415 height 778
click at [921, 478] on div "alex-trustflight-sandbox / SandBox : yilmaz_1tf_dev / User Management All Tenan…" at bounding box center [860, 389] width 1415 height 778
click at [1528, 202] on icon "button" at bounding box center [1531, 202] width 15 height 15
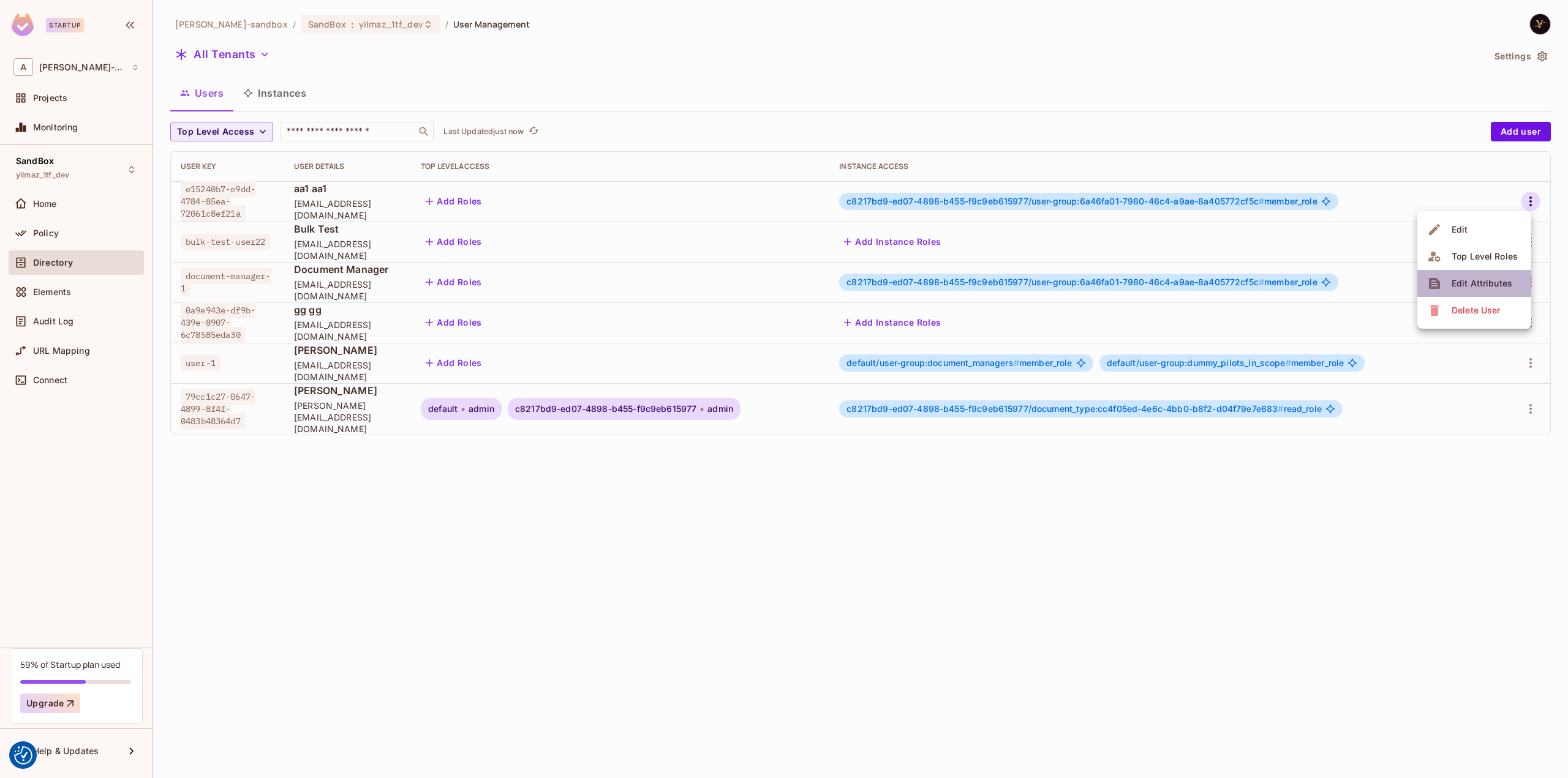
click at [1483, 285] on div "Edit Attributes" at bounding box center [1483, 283] width 61 height 12
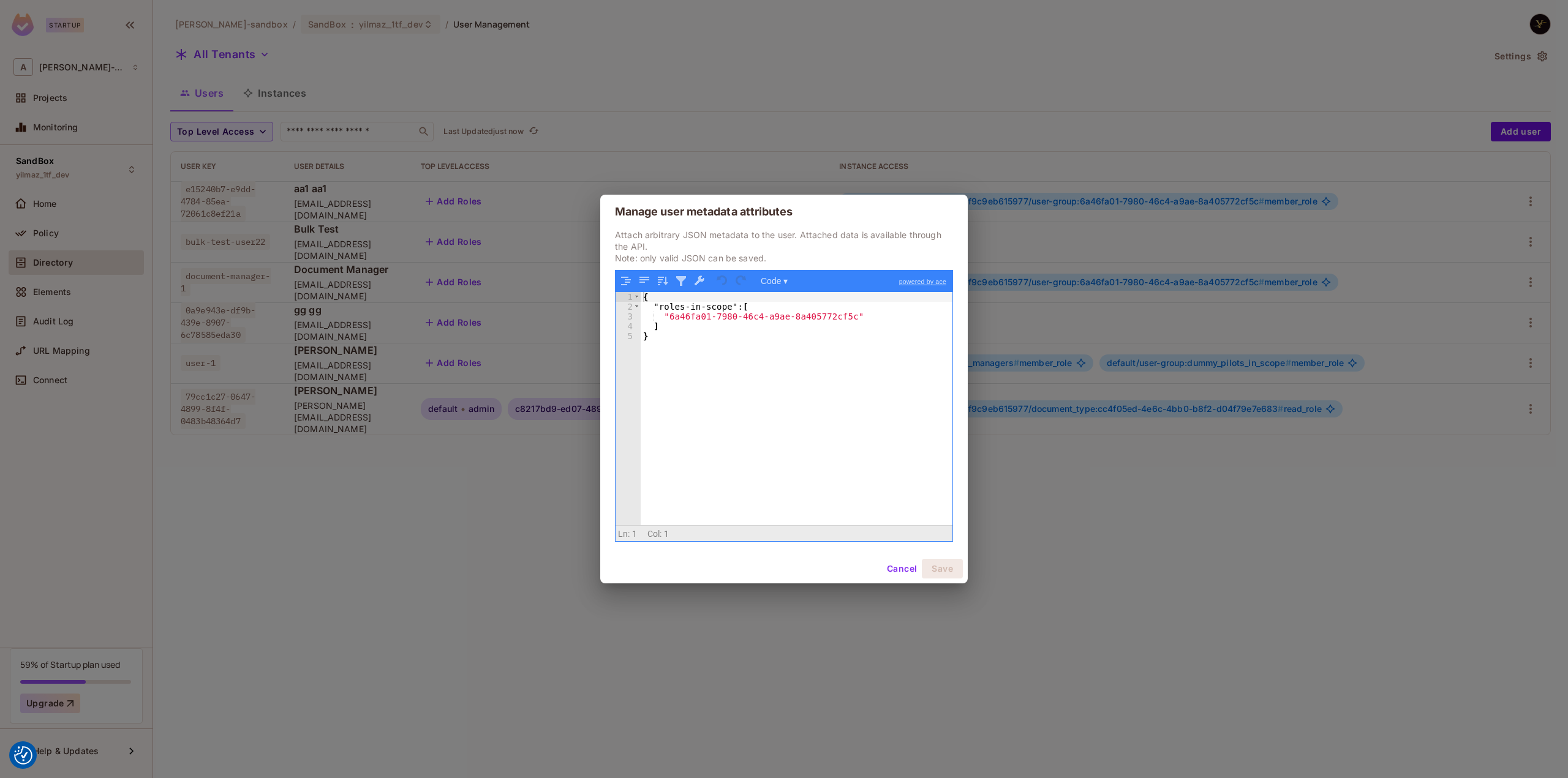
click at [911, 565] on button "Cancel" at bounding box center [902, 568] width 40 height 19
